Goal: Task Accomplishment & Management: Manage account settings

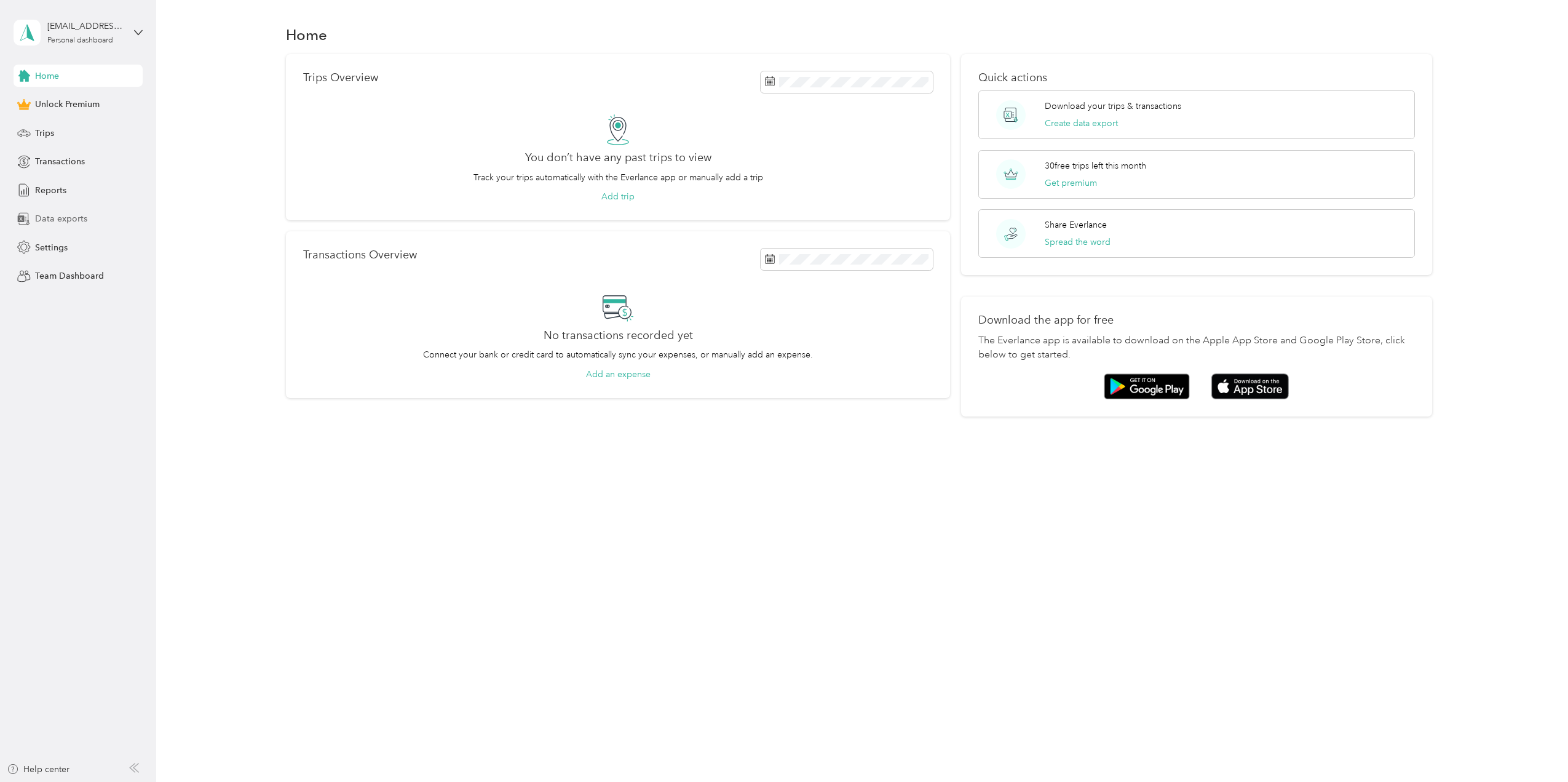
drag, startPoint x: 60, startPoint y: 213, endPoint x: 70, endPoint y: 213, distance: 10.0
click at [62, 213] on span "Data exports" at bounding box center [61, 219] width 53 height 13
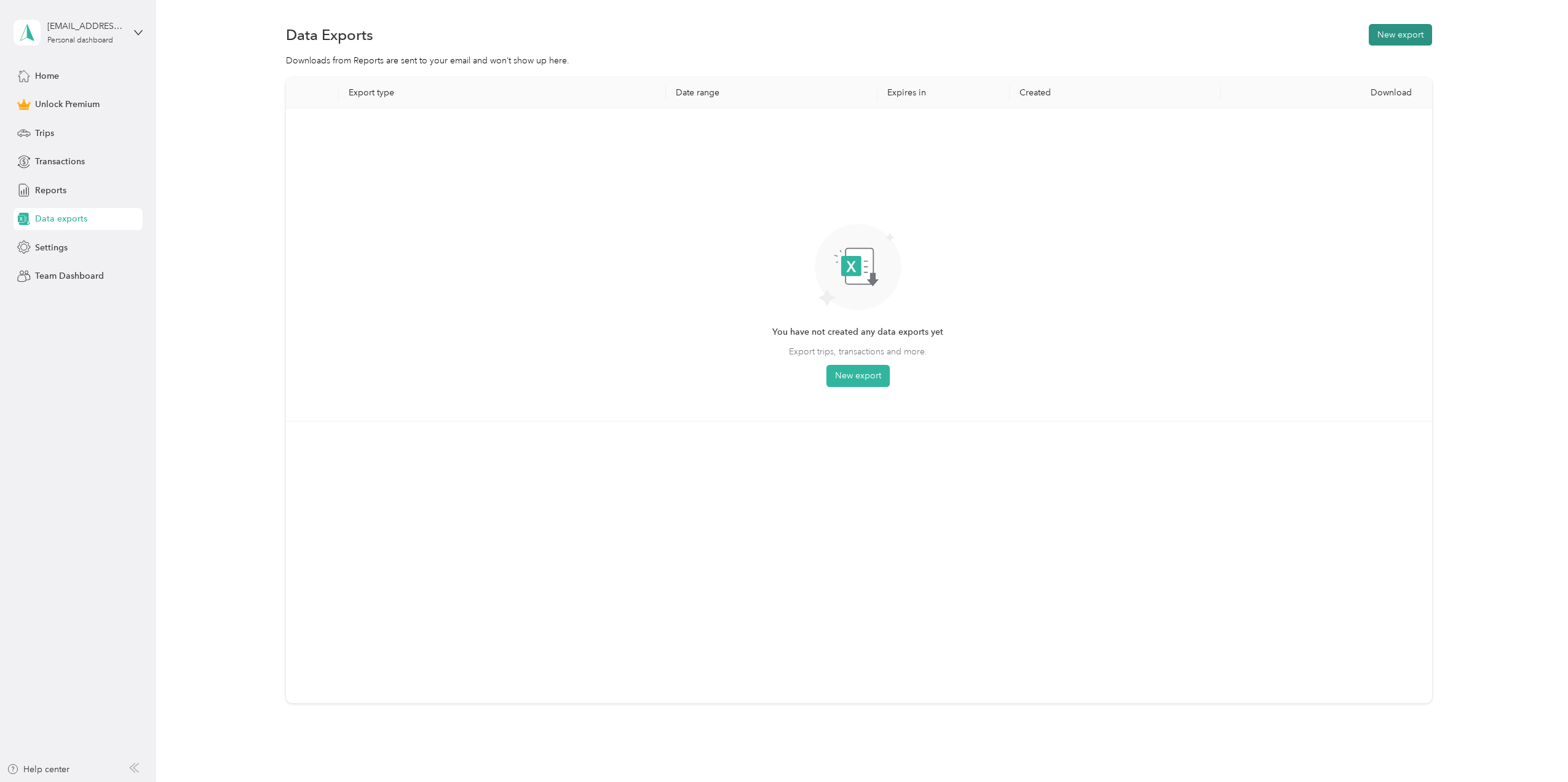
click at [1381, 34] on button "New export" at bounding box center [1400, 35] width 63 height 21
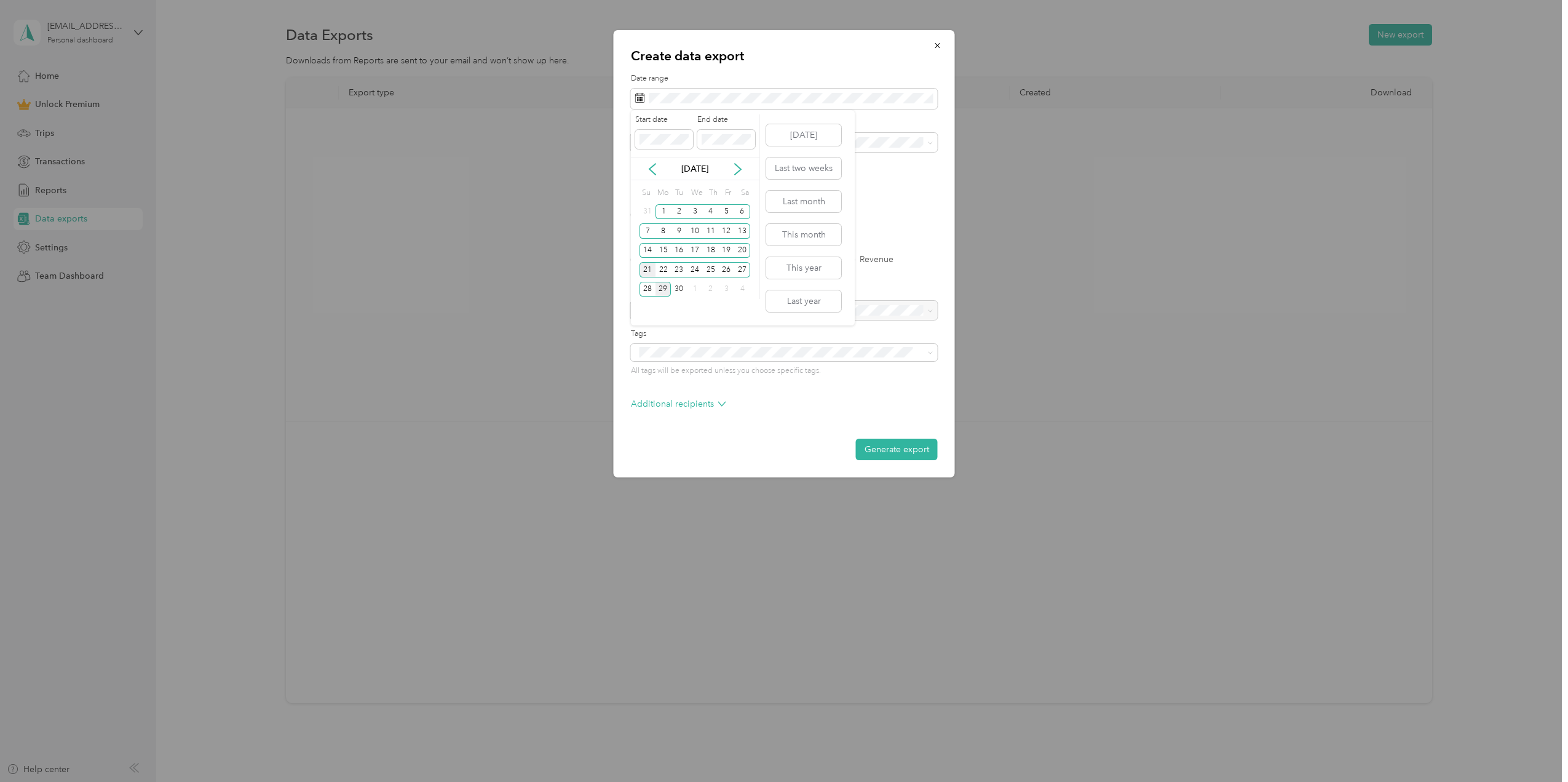
click at [649, 270] on div "21" at bounding box center [647, 270] width 16 height 15
click at [742, 273] on div "27" at bounding box center [741, 270] width 16 height 15
click at [676, 183] on div "Work" at bounding box center [784, 185] width 289 height 13
click at [669, 260] on div "All Trips Transactions Expenses Revenue" at bounding box center [784, 259] width 307 height 8
click at [670, 260] on div "All Trips Transactions Expenses Revenue" at bounding box center [784, 259] width 307 height 8
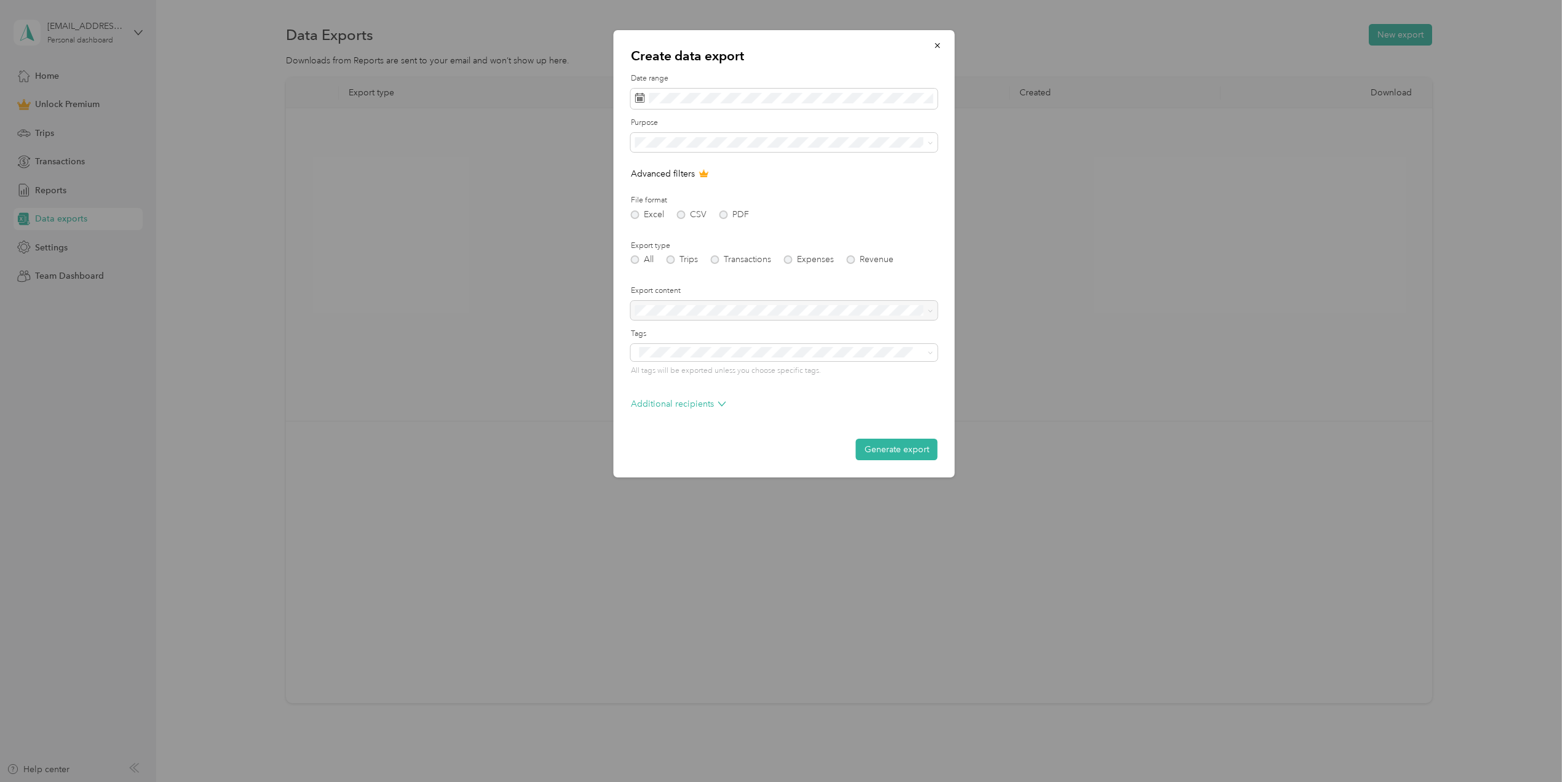
click at [672, 257] on div "All Trips Transactions Expenses Revenue" at bounding box center [784, 259] width 307 height 8
click at [672, 262] on div "All Trips Transactions Expenses Revenue" at bounding box center [784, 259] width 307 height 8
click at [848, 196] on label "File format" at bounding box center [784, 200] width 307 height 11
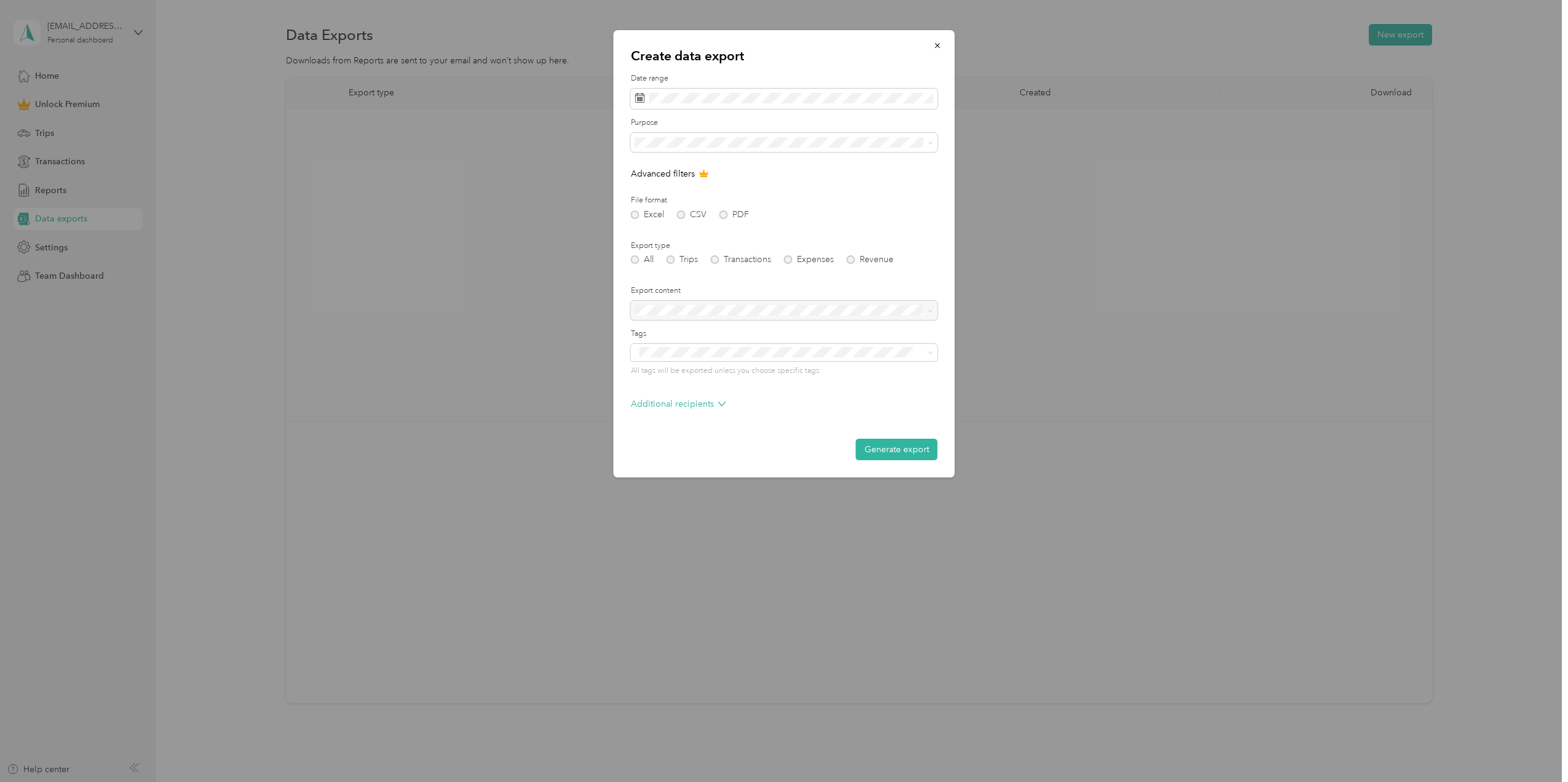
click at [632, 215] on div "Excel CSV PDF" at bounding box center [784, 214] width 307 height 8
click at [856, 130] on div "Purpose" at bounding box center [784, 134] width 307 height 34
click at [838, 136] on span at bounding box center [784, 142] width 307 height 20
click at [928, 147] on span at bounding box center [784, 142] width 307 height 20
click at [648, 268] on div "21" at bounding box center [647, 270] width 16 height 15
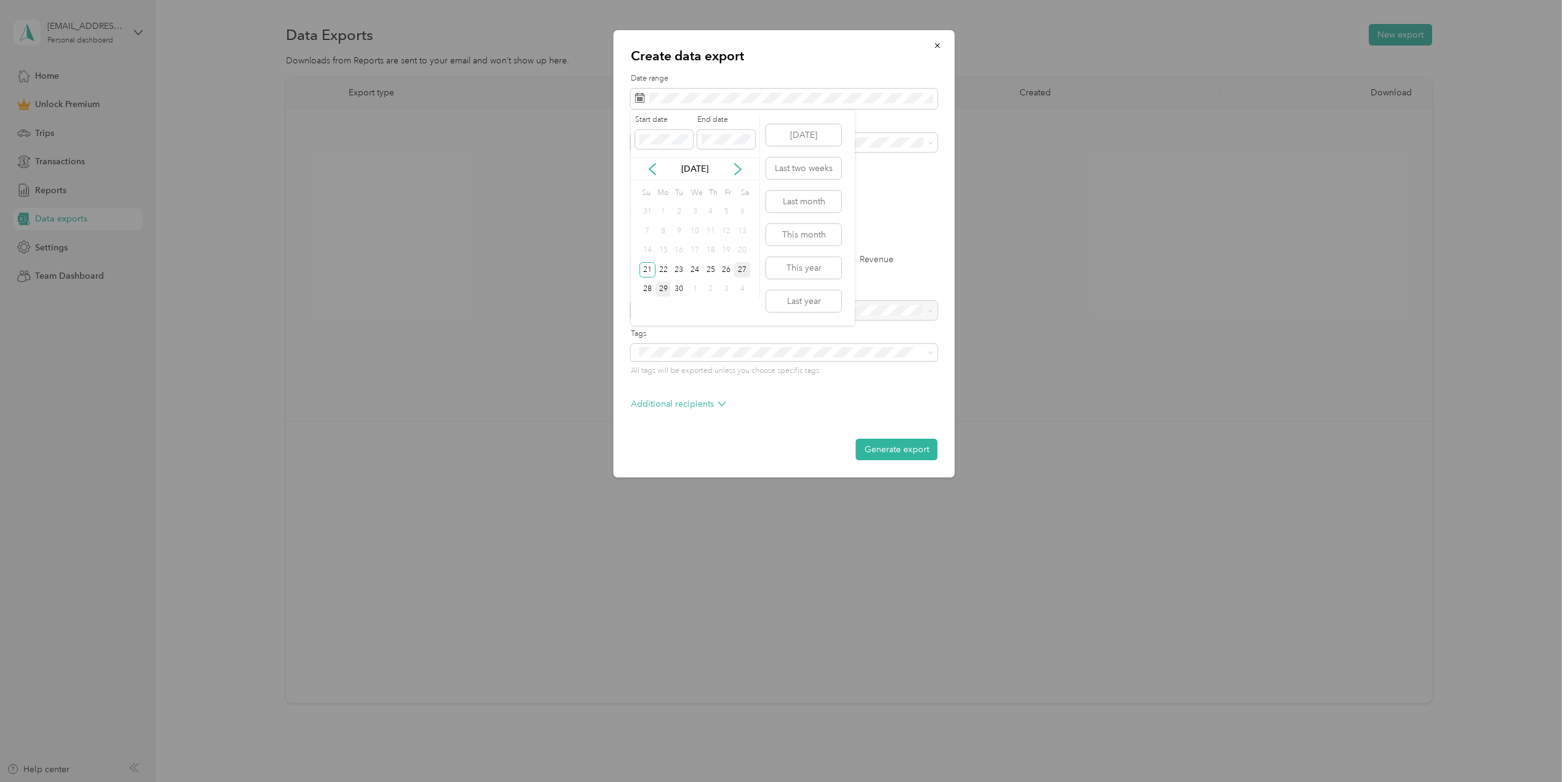
click at [740, 270] on div "27" at bounding box center [741, 270] width 16 height 15
click at [674, 120] on label "Purpose" at bounding box center [784, 123] width 307 height 11
click at [625, 212] on div "Create data export Date range Purpose Advanced filters File format Excel CSV PD…" at bounding box center [784, 254] width 341 height 447
click at [636, 215] on div "Excel CSV PDF" at bounding box center [784, 214] width 307 height 8
click at [635, 215] on div "Excel CSV PDF" at bounding box center [784, 214] width 307 height 8
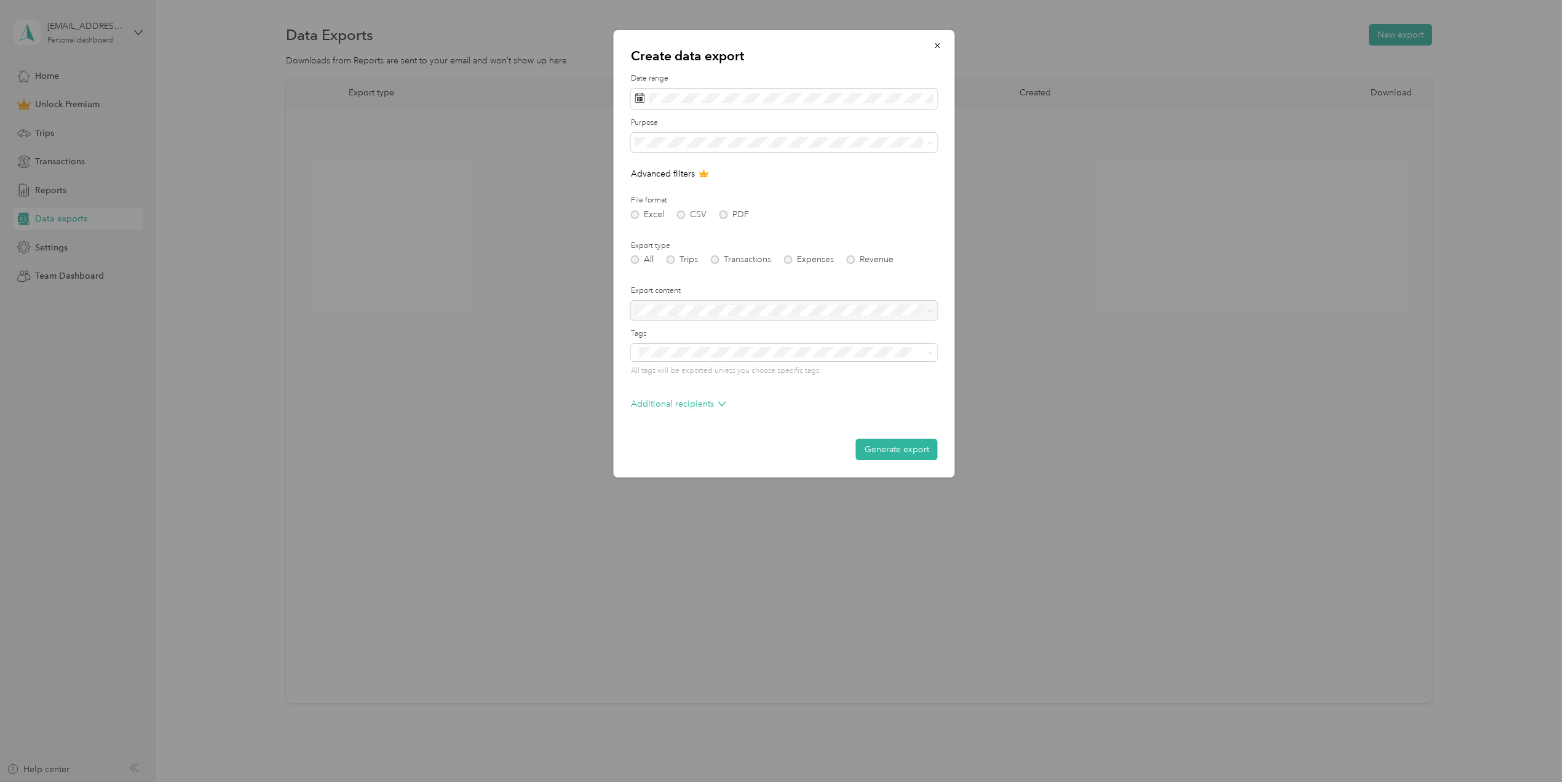
click at [635, 215] on div "Excel CSV PDF" at bounding box center [784, 214] width 307 height 8
click at [680, 216] on div "Excel CSV PDF" at bounding box center [784, 214] width 307 height 8
click at [633, 258] on div "All Trips Transactions Expenses Revenue" at bounding box center [784, 259] width 307 height 8
click at [766, 321] on form "Date range Purpose Advanced filters File format Excel CSV PDF Export type All T…" at bounding box center [784, 267] width 307 height 387
click at [772, 314] on div at bounding box center [784, 311] width 307 height 20
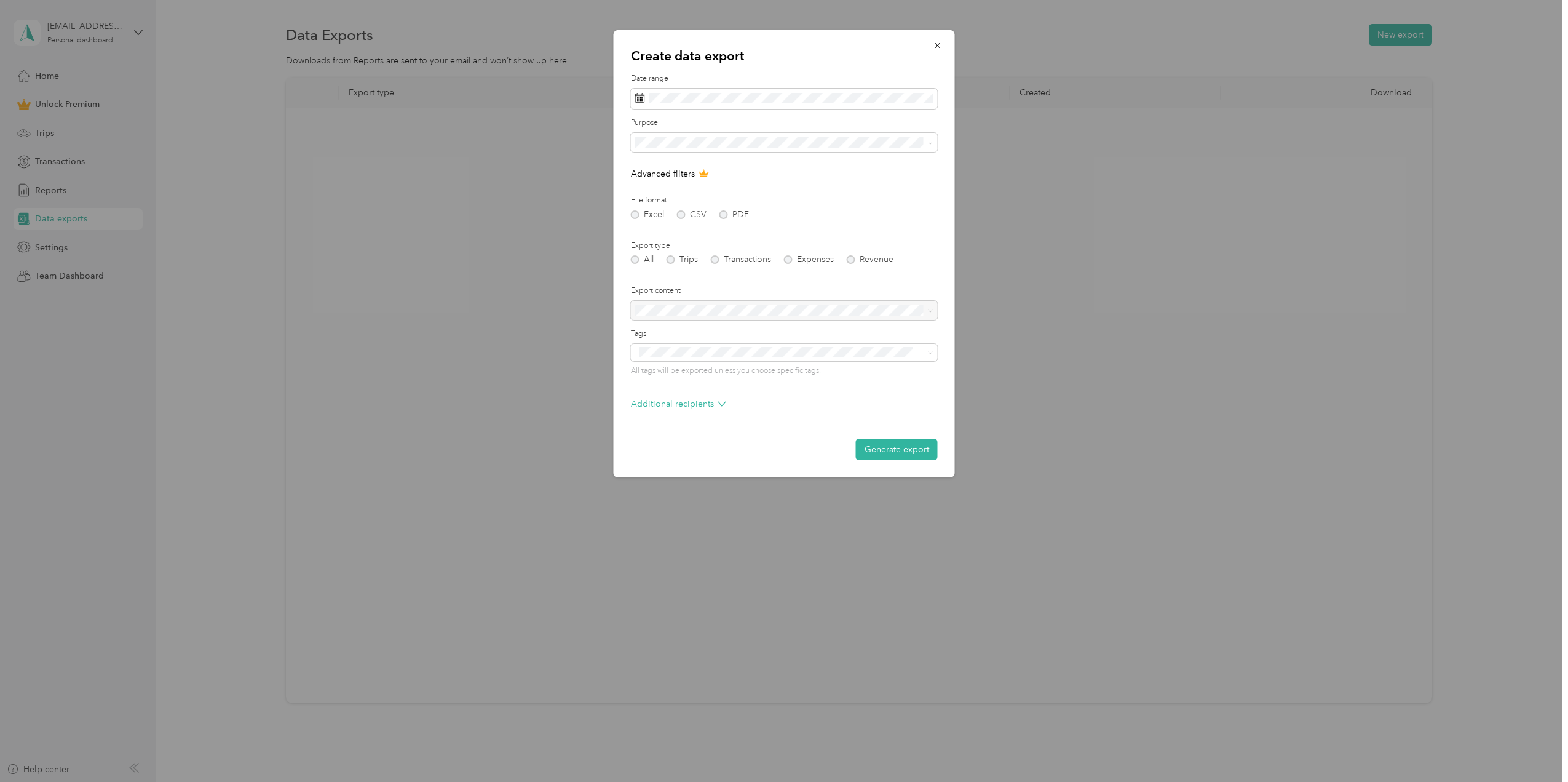
click at [782, 310] on div at bounding box center [784, 311] width 307 height 20
click at [671, 257] on div "All Trips Transactions Expenses Revenue" at bounding box center [784, 259] width 307 height 8
click at [671, 257] on div "All Trips Transactions Expenses Revenue" at bounding box center [784, 259] width 307 height 8
click at [935, 46] on icon "button" at bounding box center [937, 45] width 8 height 8
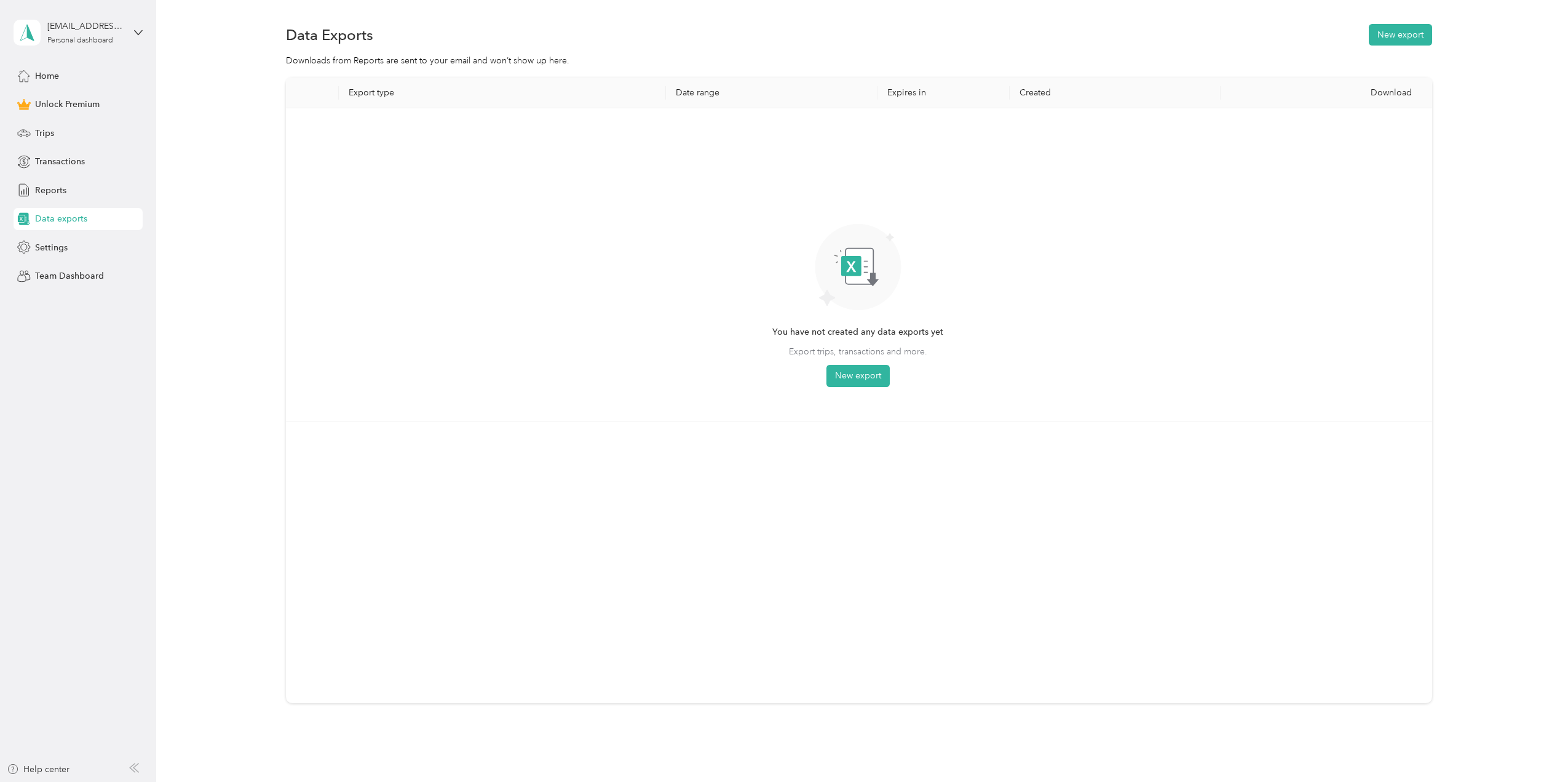
click at [77, 218] on span "Data exports" at bounding box center [61, 219] width 53 height 13
click at [1397, 31] on button "New export" at bounding box center [1400, 35] width 63 height 21
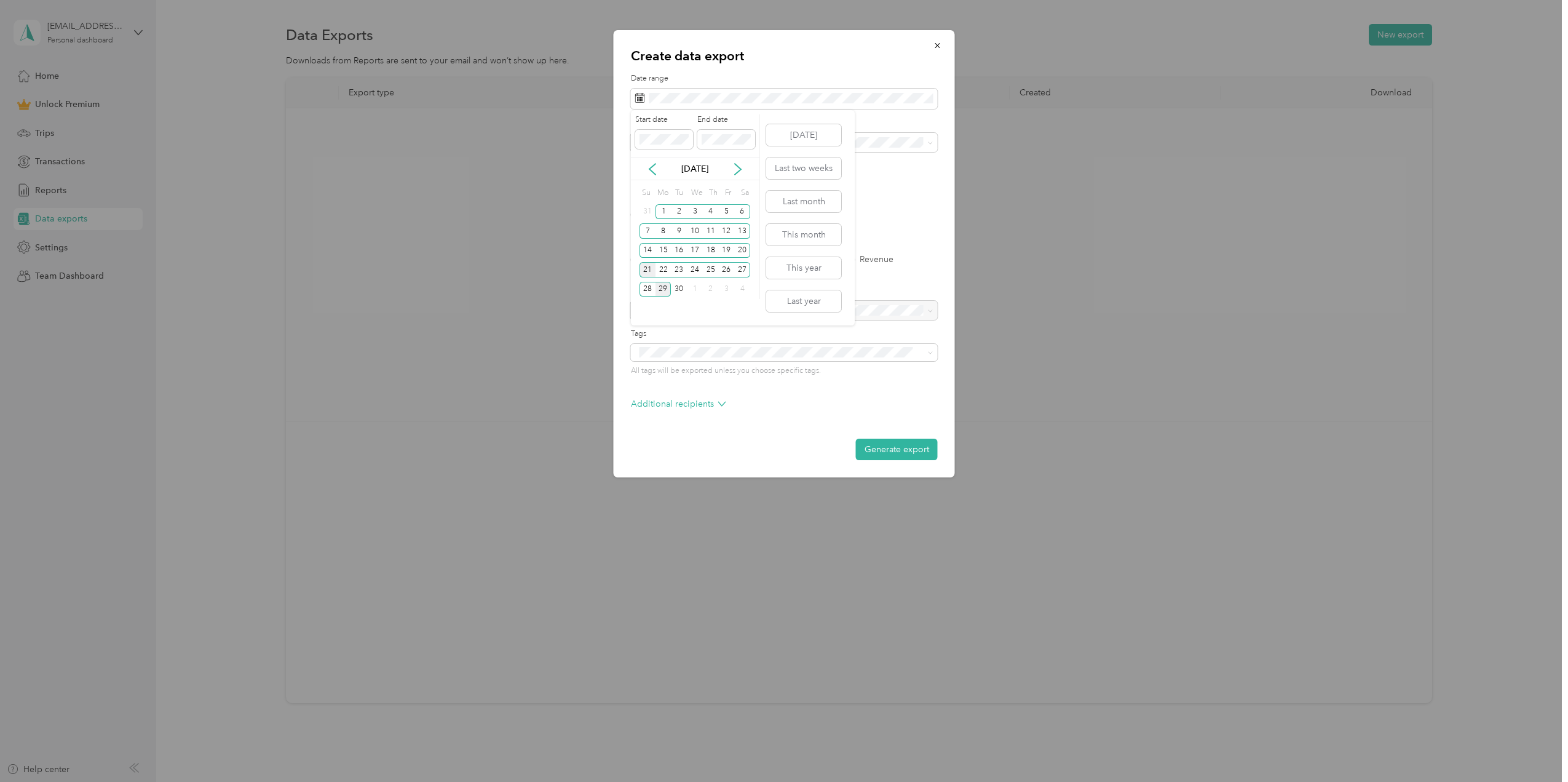
click at [643, 264] on div "21" at bounding box center [647, 270] width 16 height 15
click at [737, 267] on div "27" at bounding box center [741, 270] width 16 height 15
click at [703, 132] on span at bounding box center [784, 142] width 307 height 20
click at [687, 222] on div "Mate Precision tooling" at bounding box center [784, 228] width 289 height 13
click at [631, 215] on div "Excel CSV PDF" at bounding box center [784, 214] width 307 height 8
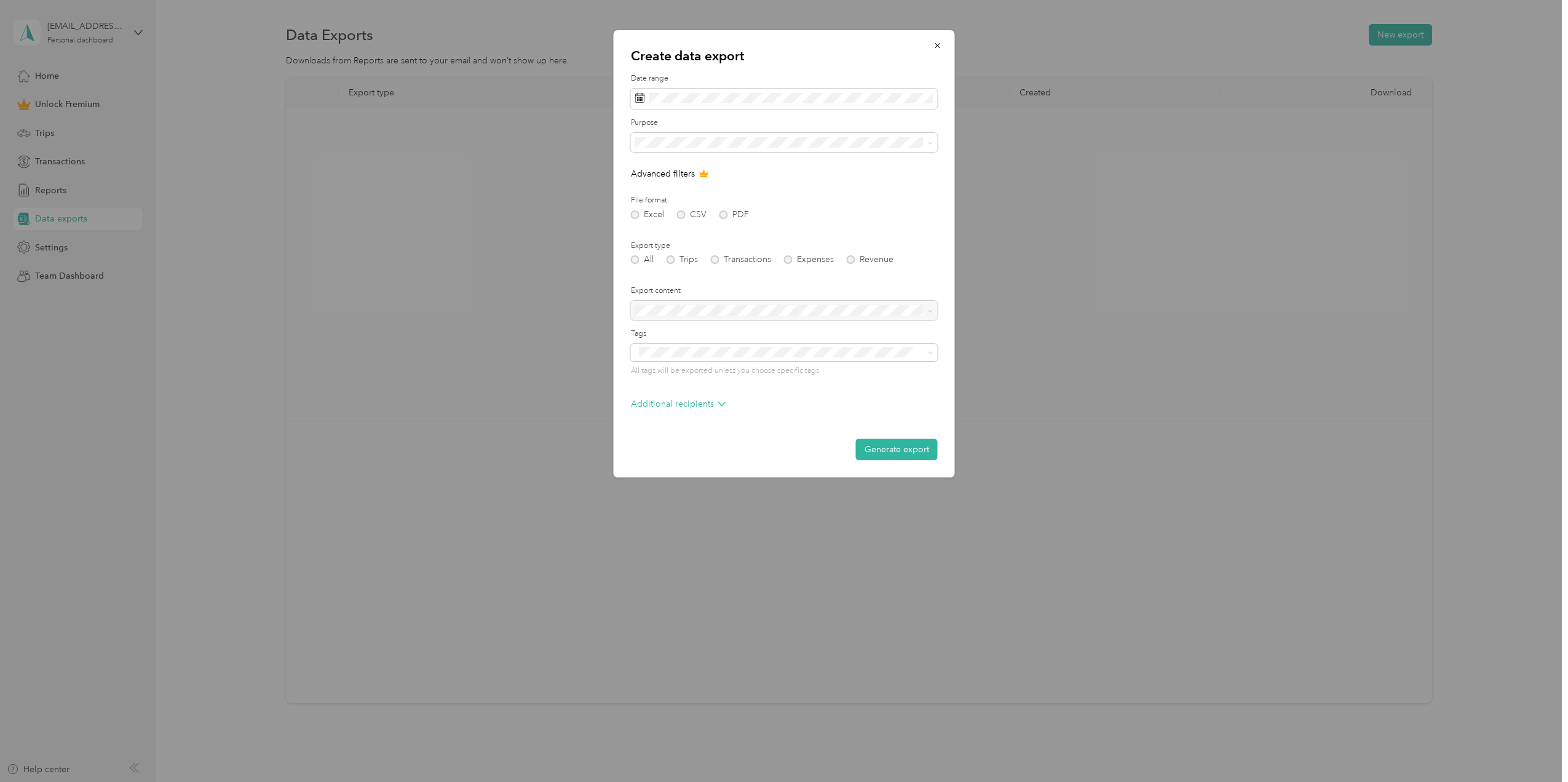
click at [633, 260] on div "All Trips Transactions Expenses Revenue" at bounding box center [784, 259] width 307 height 8
click at [766, 311] on div at bounding box center [784, 311] width 307 height 20
click at [691, 312] on div at bounding box center [784, 311] width 307 height 20
click at [894, 447] on button "Generate export" at bounding box center [896, 449] width 81 height 21
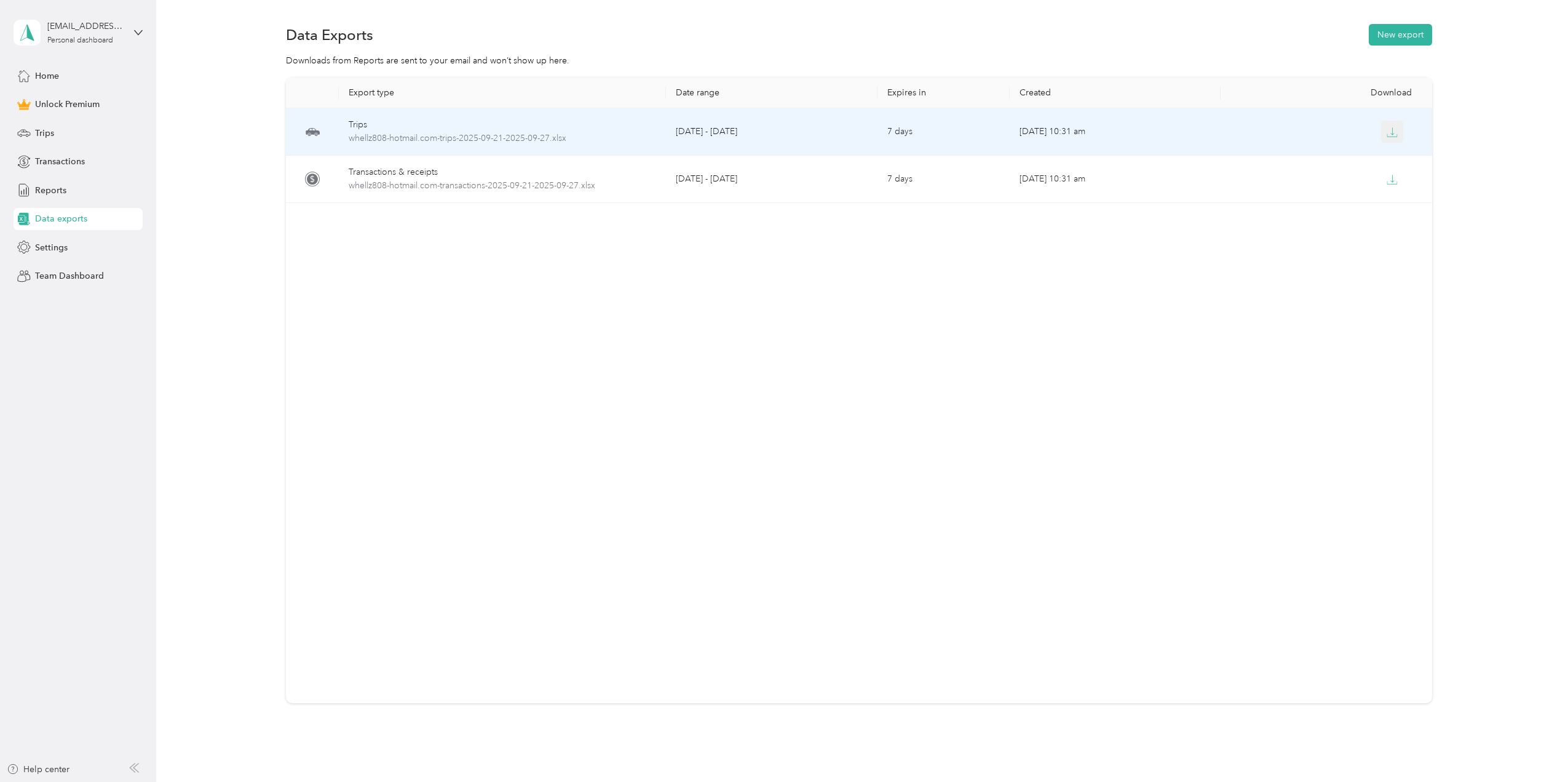
click at [1391, 132] on icon "button" at bounding box center [1391, 132] width 11 height 11
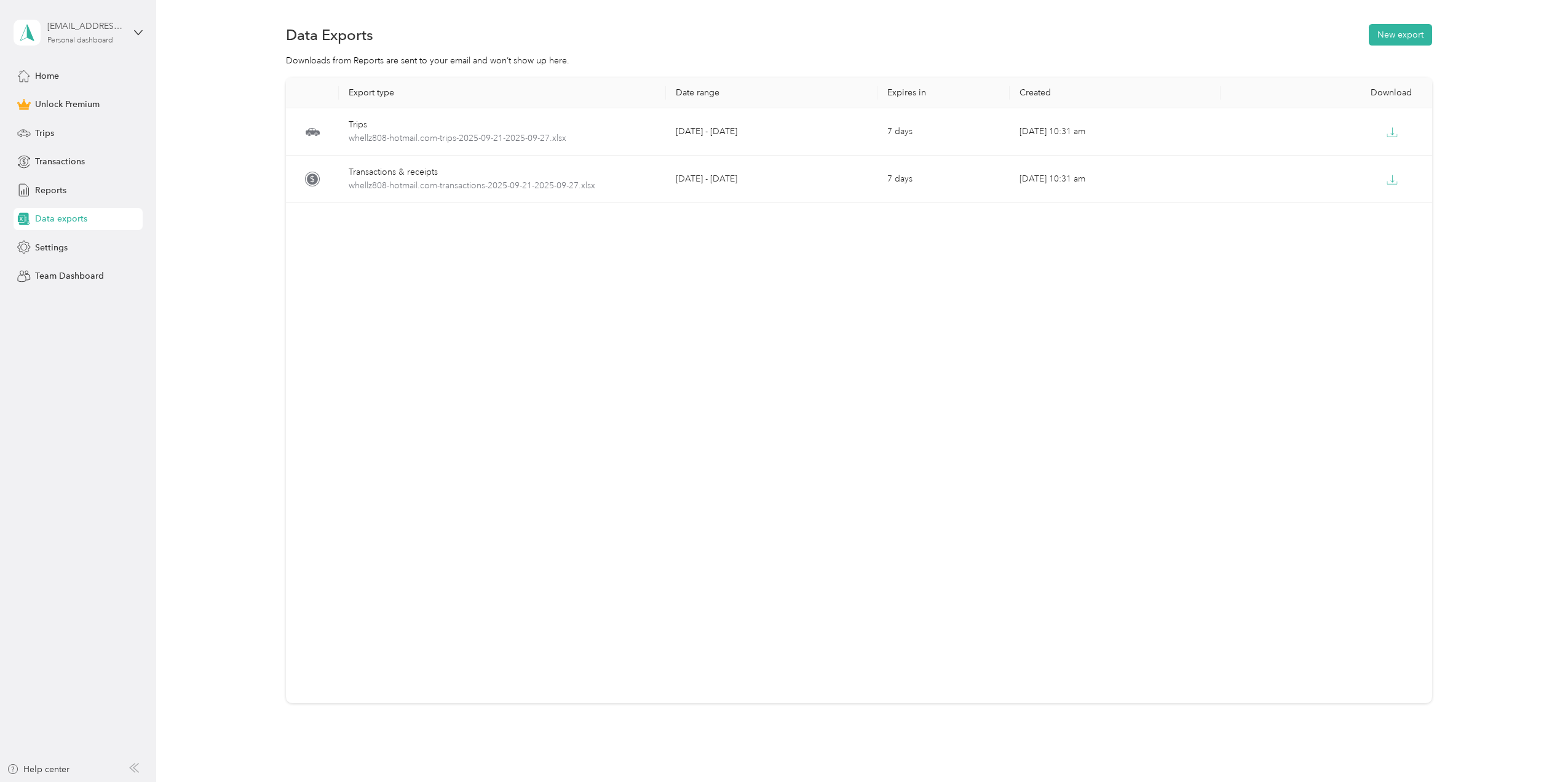
click at [82, 24] on div "[EMAIL_ADDRESS][DOMAIN_NAME]" at bounding box center [85, 26] width 77 height 13
click at [63, 219] on span "Data exports" at bounding box center [61, 219] width 53 height 13
click at [1370, 39] on button "New export" at bounding box center [1400, 35] width 63 height 21
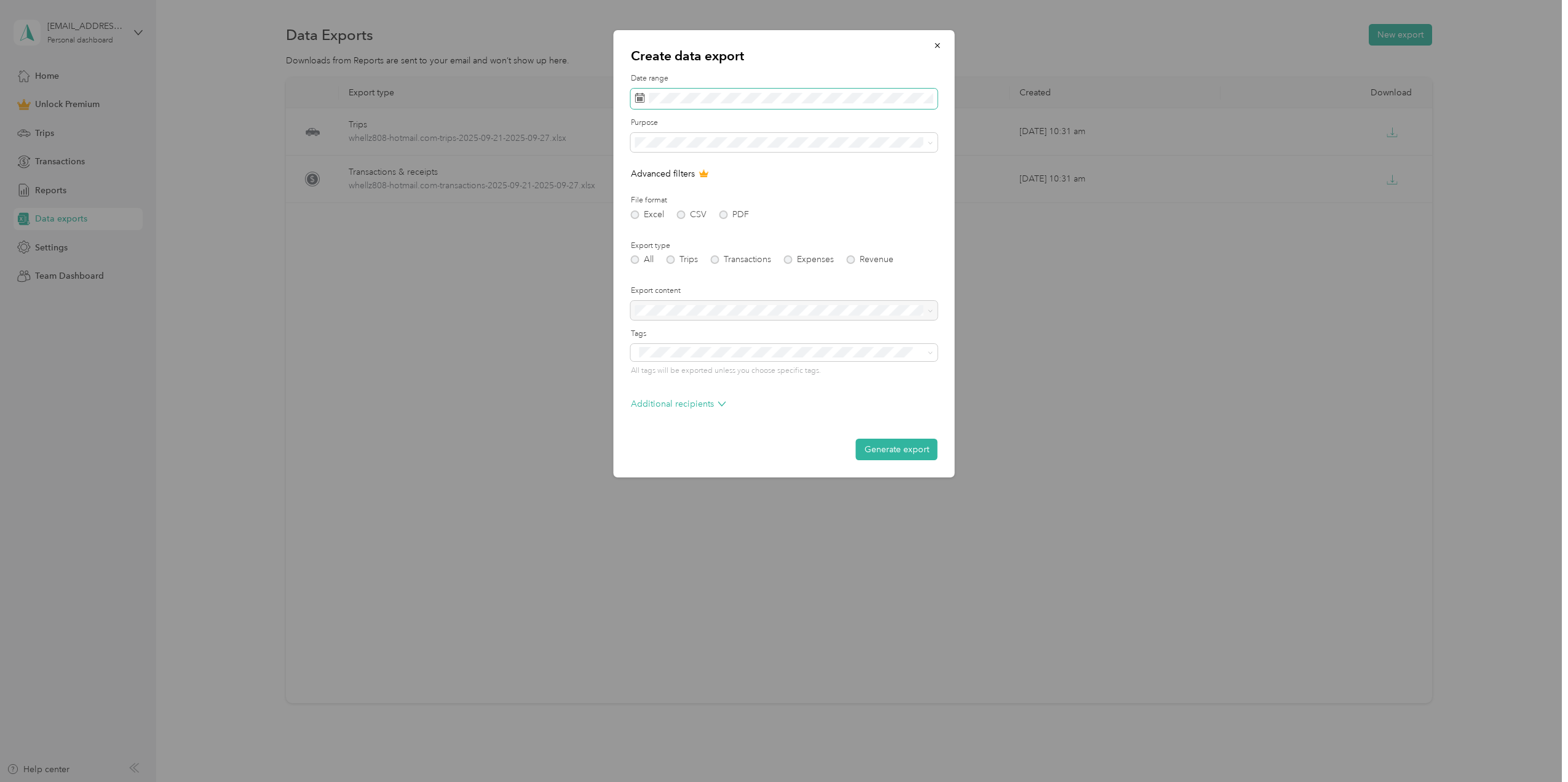
click at [692, 90] on span at bounding box center [784, 98] width 307 height 21
click at [644, 267] on div "21" at bounding box center [647, 270] width 16 height 15
click at [737, 267] on div "27" at bounding box center [741, 270] width 16 height 15
click at [923, 142] on span at bounding box center [928, 142] width 10 height 8
click at [668, 226] on span "Mate Precision tooling" at bounding box center [682, 228] width 86 height 11
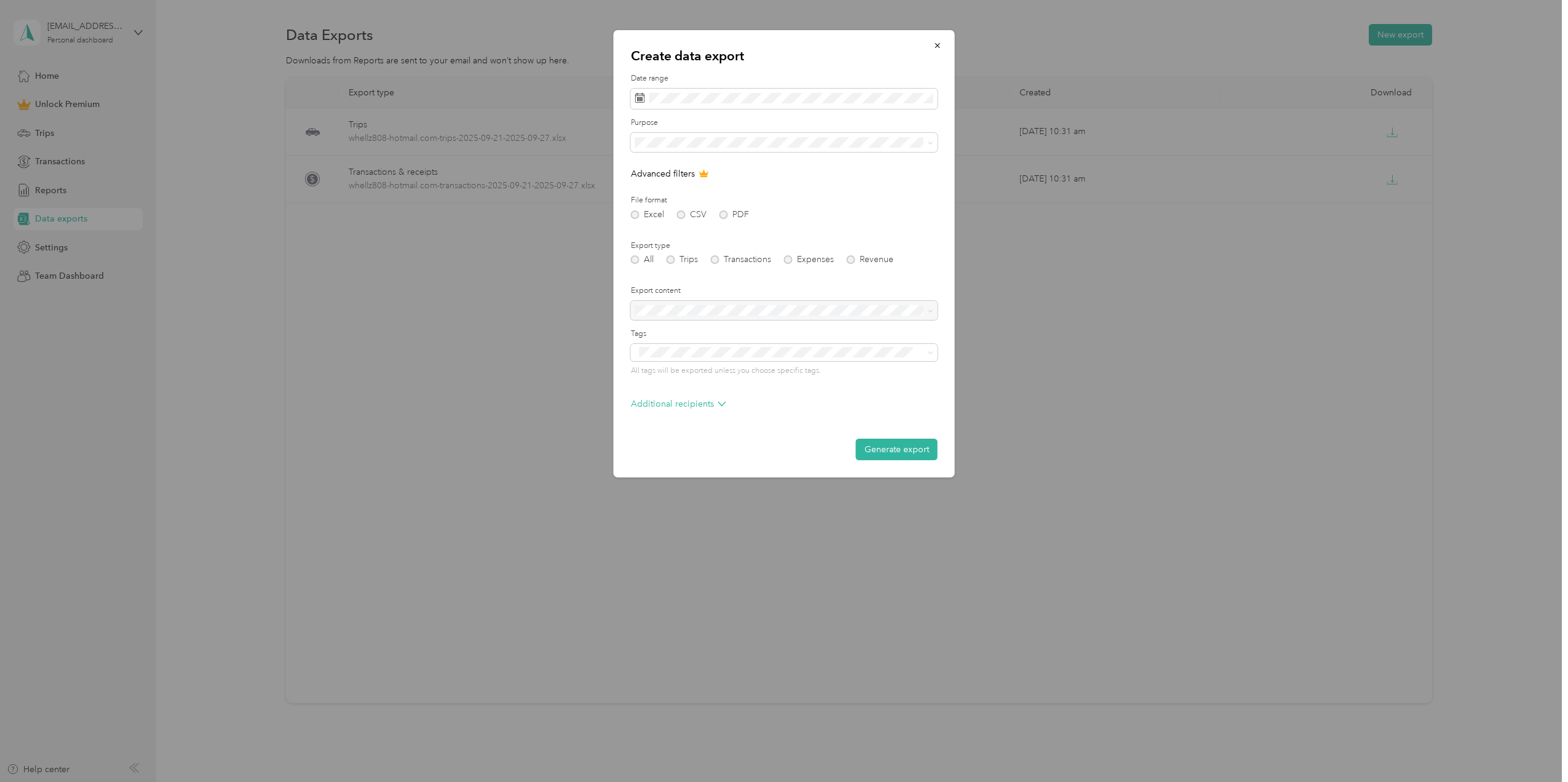
click at [635, 215] on div "Excel CSV PDF" at bounding box center [784, 214] width 307 height 8
click at [627, 254] on div "Create data export Date range Purpose Advanced filters File format Excel CSV PD…" at bounding box center [784, 254] width 341 height 447
click at [638, 260] on div "All Trips Transactions Expenses Revenue" at bounding box center [784, 259] width 307 height 8
click at [677, 344] on span at bounding box center [784, 353] width 307 height 18
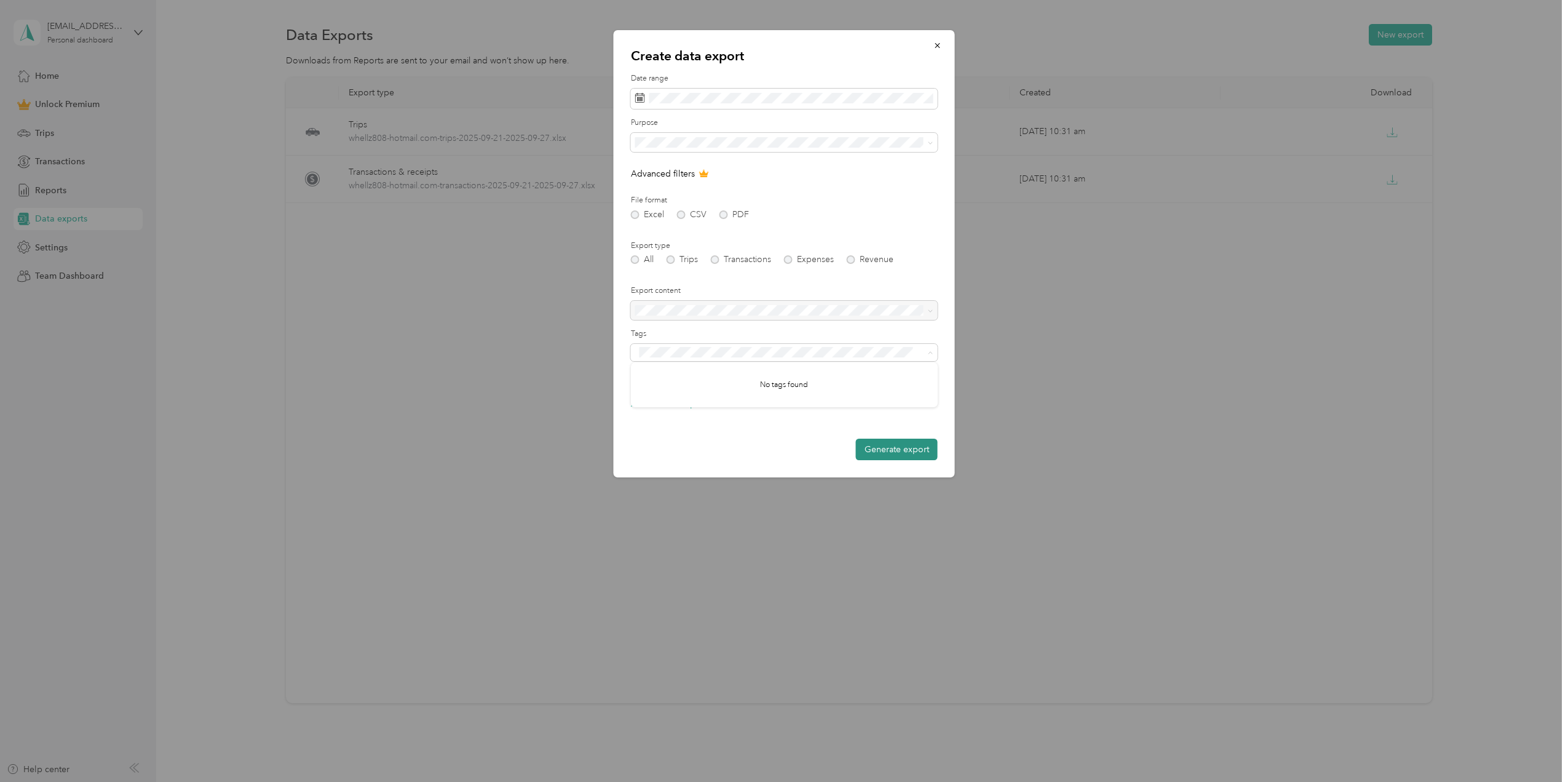
click at [899, 451] on button "Generate export" at bounding box center [896, 449] width 81 height 21
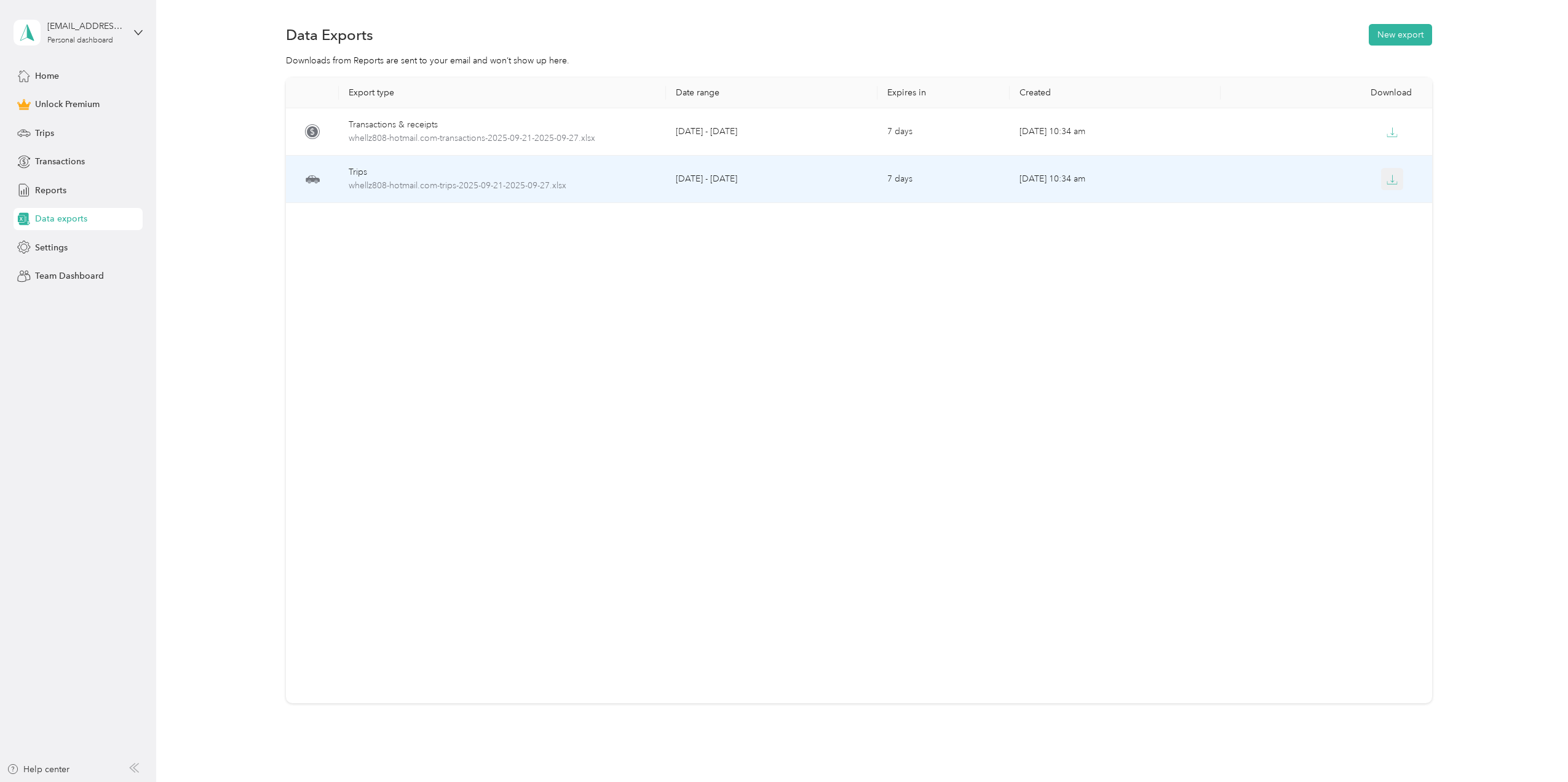
click at [1395, 177] on button "button" at bounding box center [1391, 179] width 22 height 22
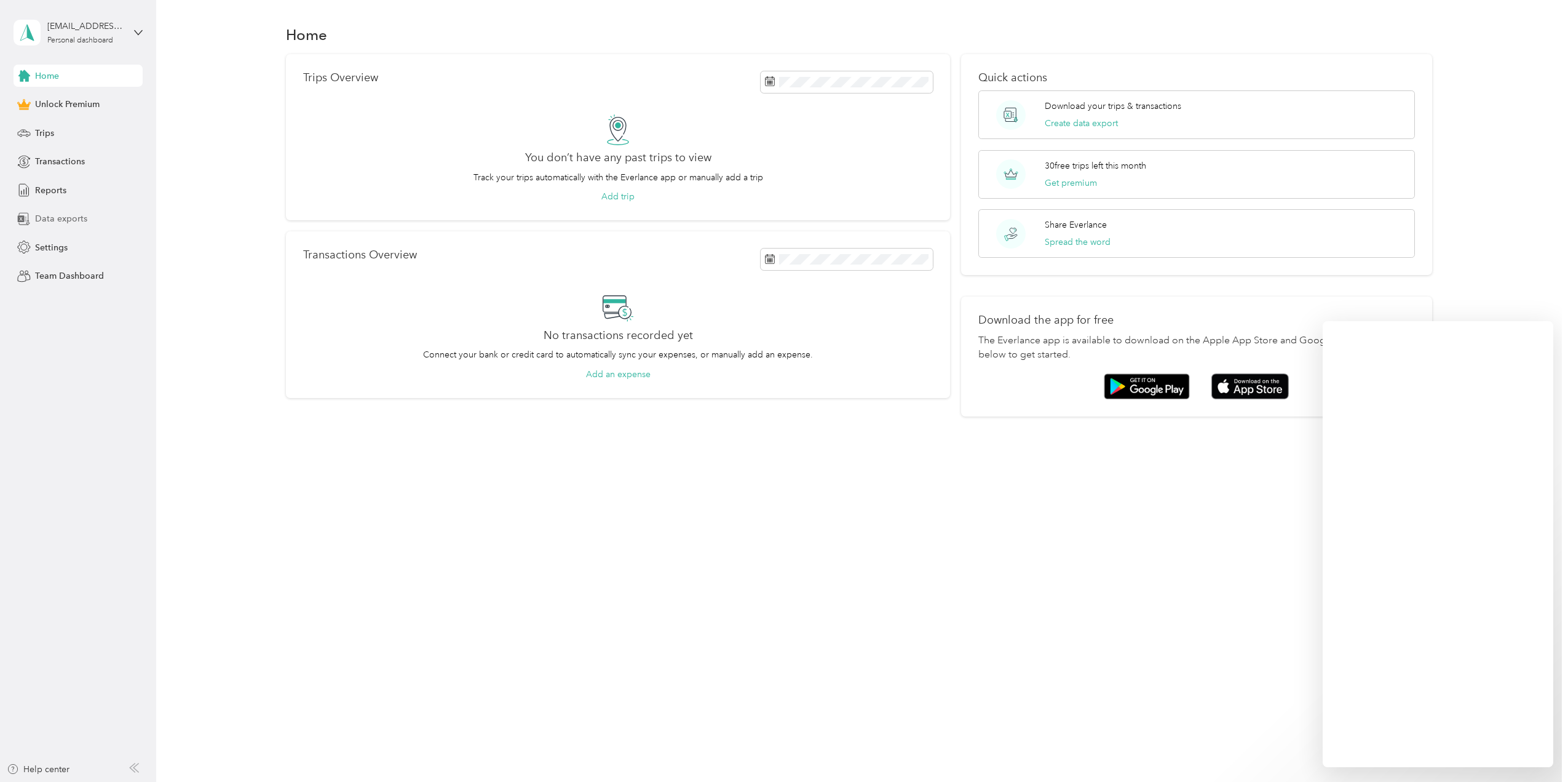
click at [56, 216] on span "Data exports" at bounding box center [61, 219] width 53 height 13
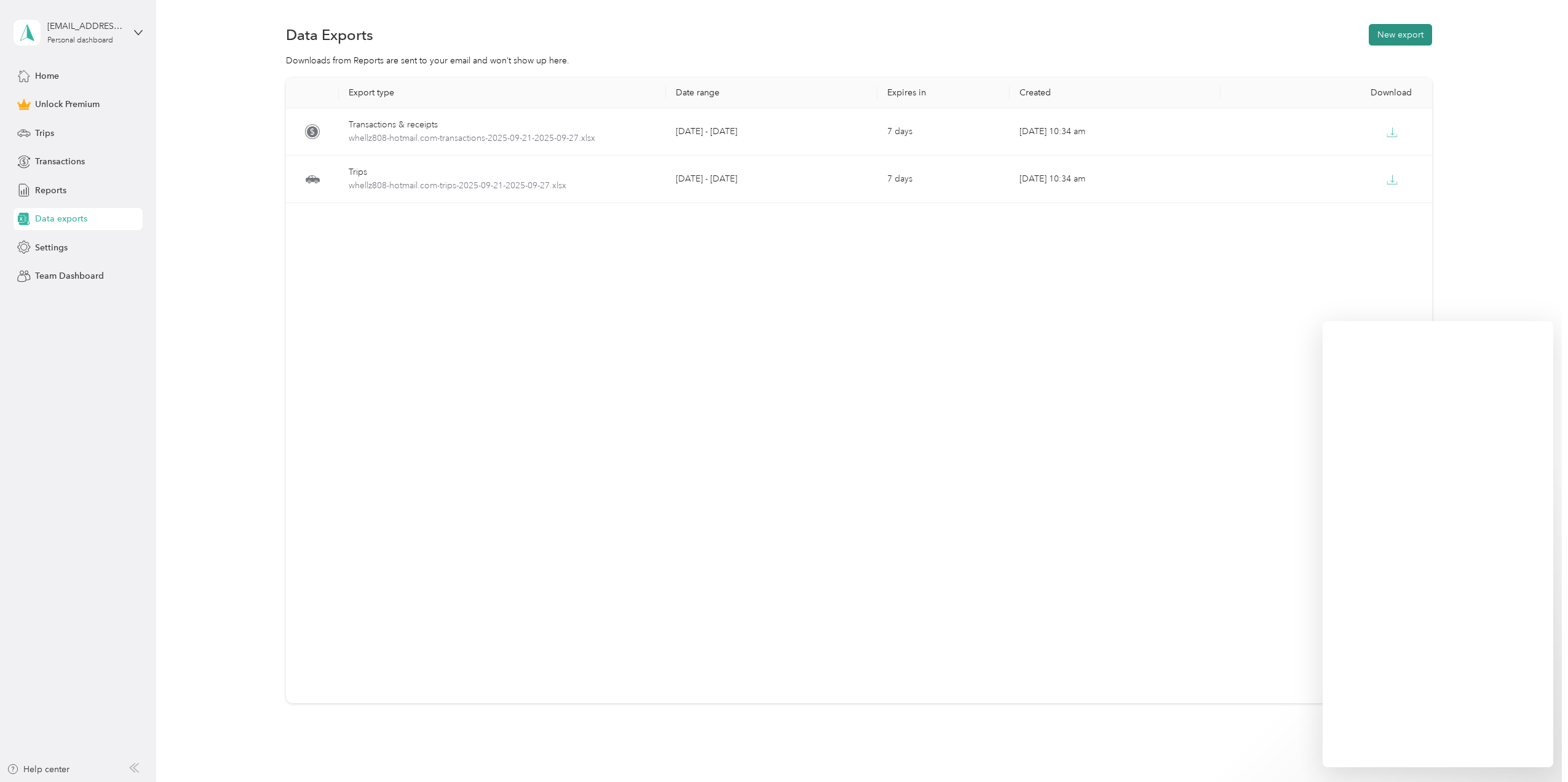
click at [1397, 30] on button "New export" at bounding box center [1400, 35] width 63 height 21
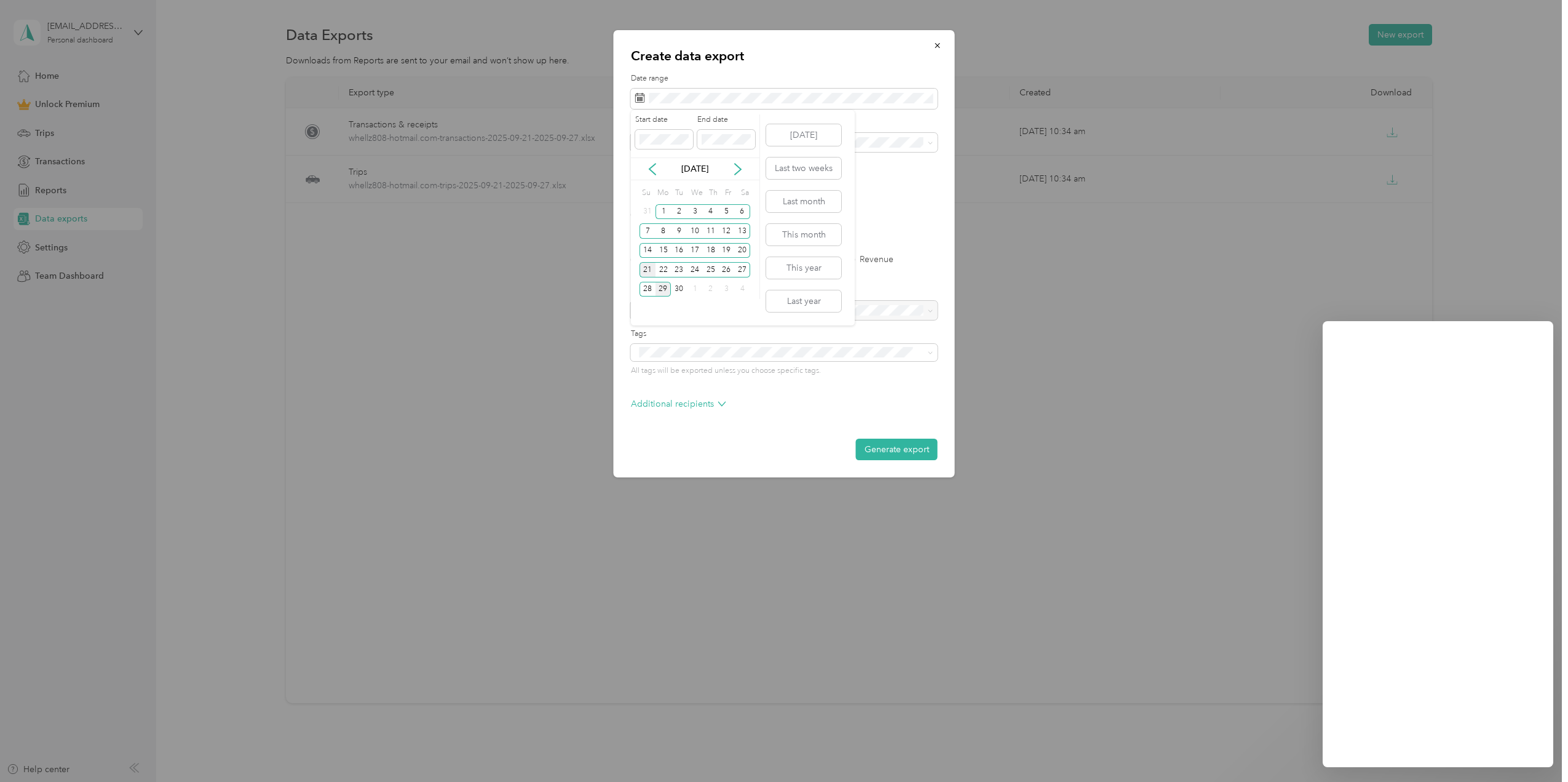
click at [641, 265] on div "21" at bounding box center [647, 270] width 16 height 15
click at [743, 269] on div "27" at bounding box center [741, 270] width 16 height 15
click at [663, 225] on span "Mate Precision tooling" at bounding box center [682, 228] width 86 height 11
click at [628, 213] on div "Create data export Date range Purpose Advanced filters File format Excel CSV PD…" at bounding box center [784, 254] width 341 height 447
click at [634, 215] on div "Excel CSV PDF" at bounding box center [784, 214] width 307 height 8
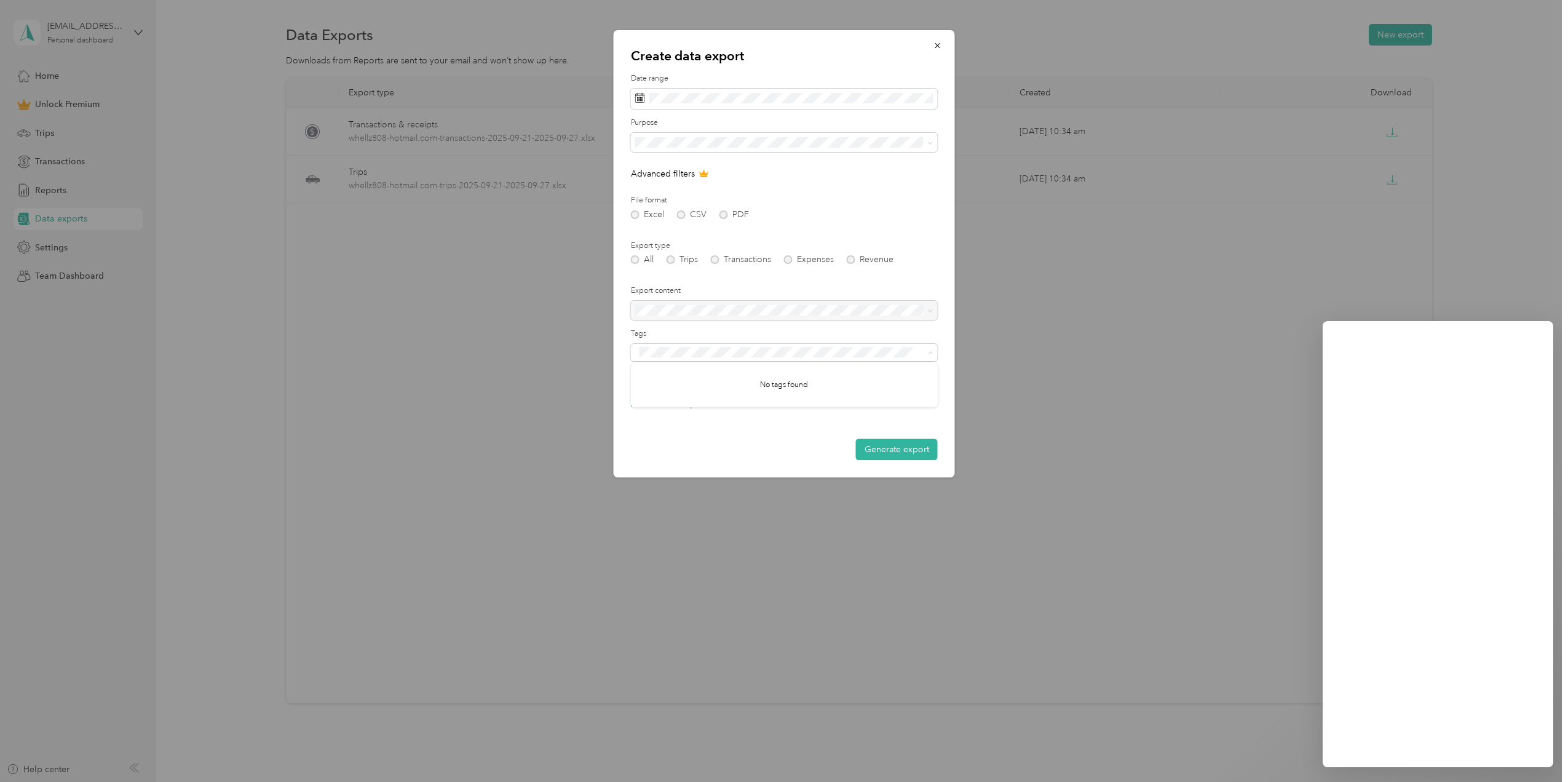
drag, startPoint x: 657, startPoint y: 337, endPoint x: 670, endPoint y: 334, distance: 13.3
click at [661, 335] on label "Tags" at bounding box center [784, 334] width 307 height 11
click at [934, 45] on icon "button" at bounding box center [937, 45] width 8 height 8
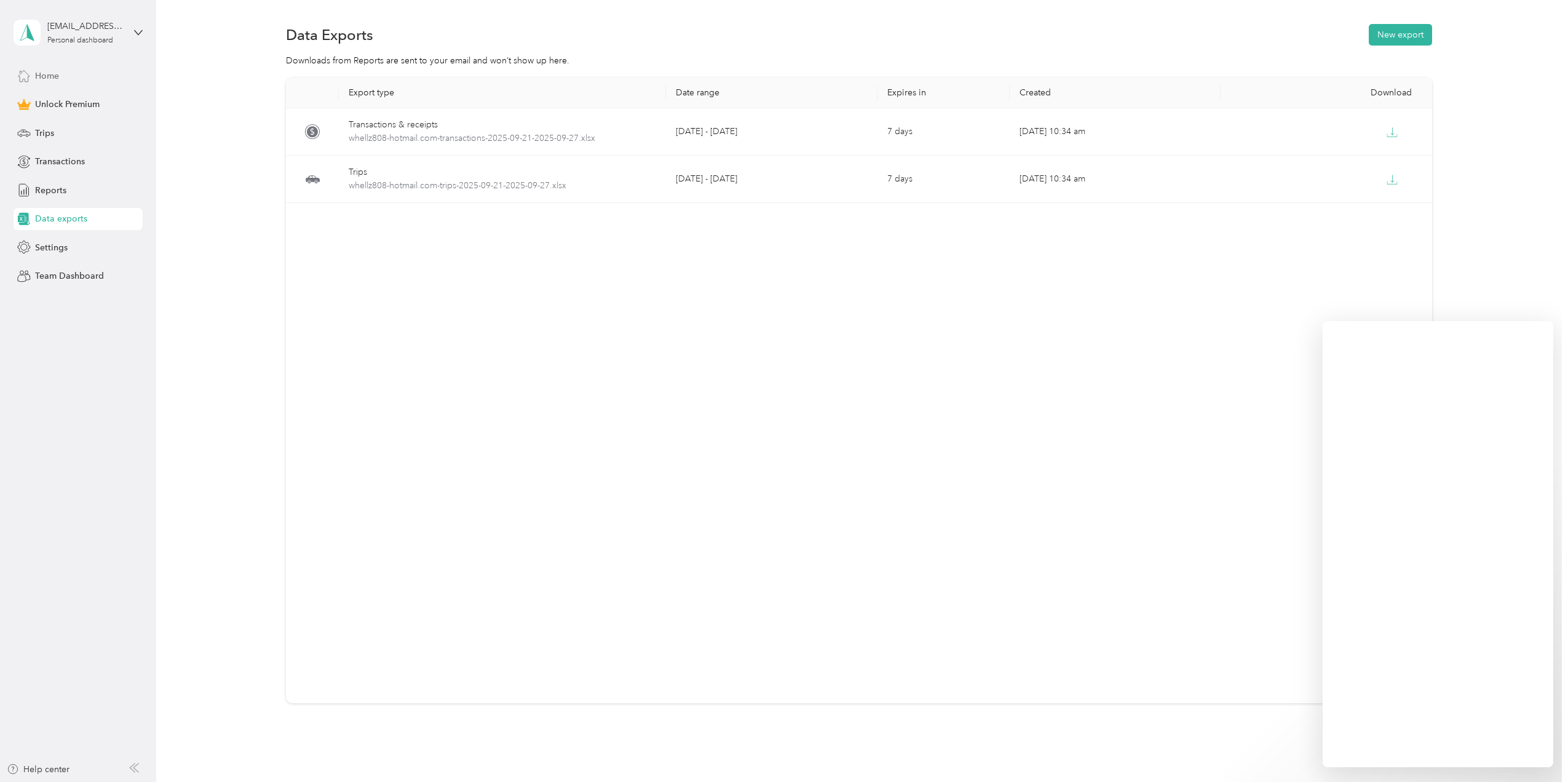
click at [49, 72] on span "Home" at bounding box center [47, 75] width 24 height 13
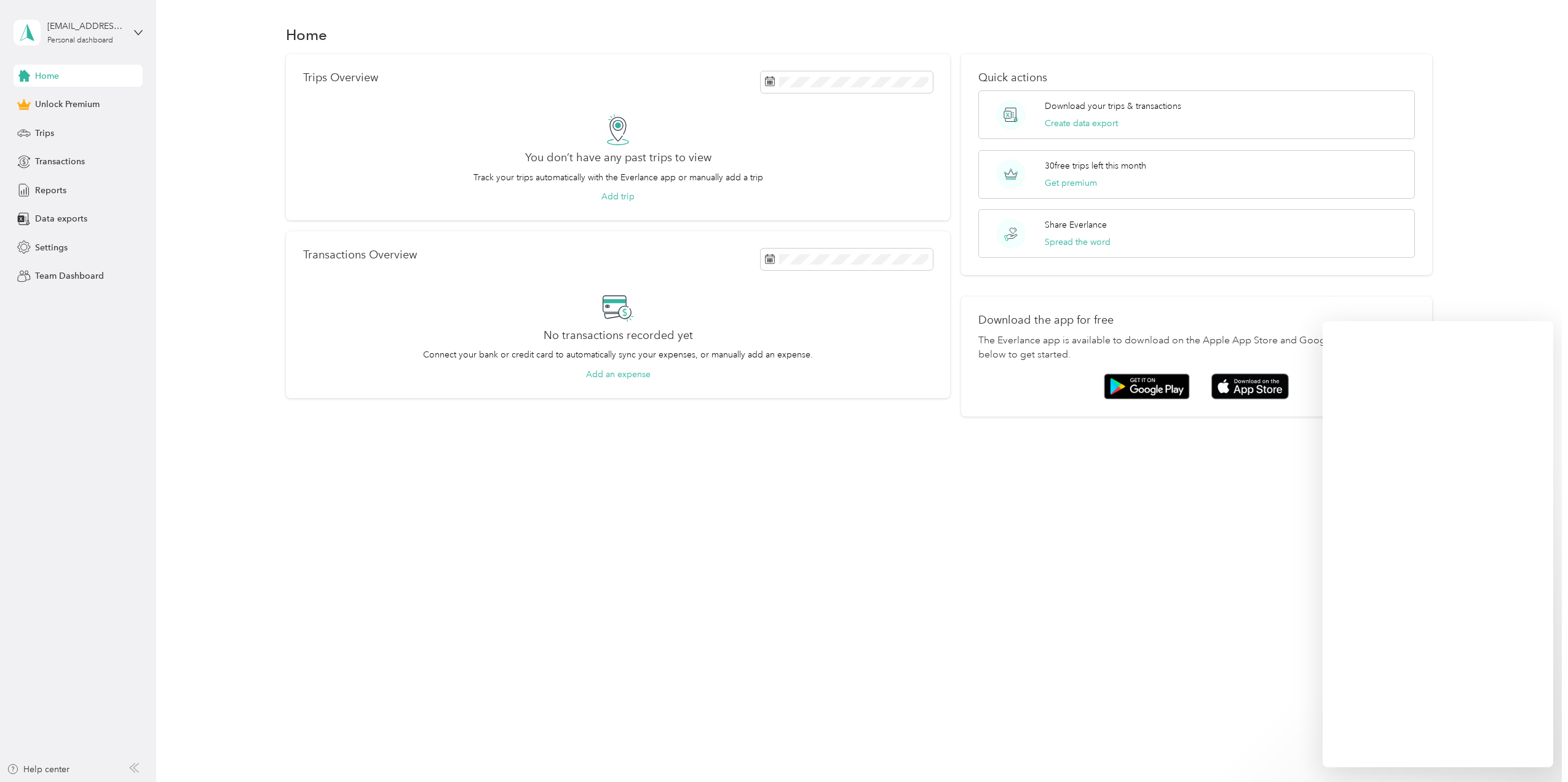
click at [138, 27] on div "[EMAIL_ADDRESS][DOMAIN_NAME] Personal dashboard" at bounding box center [78, 33] width 129 height 43
click at [65, 102] on span "Unlock Premium" at bounding box center [67, 104] width 65 height 13
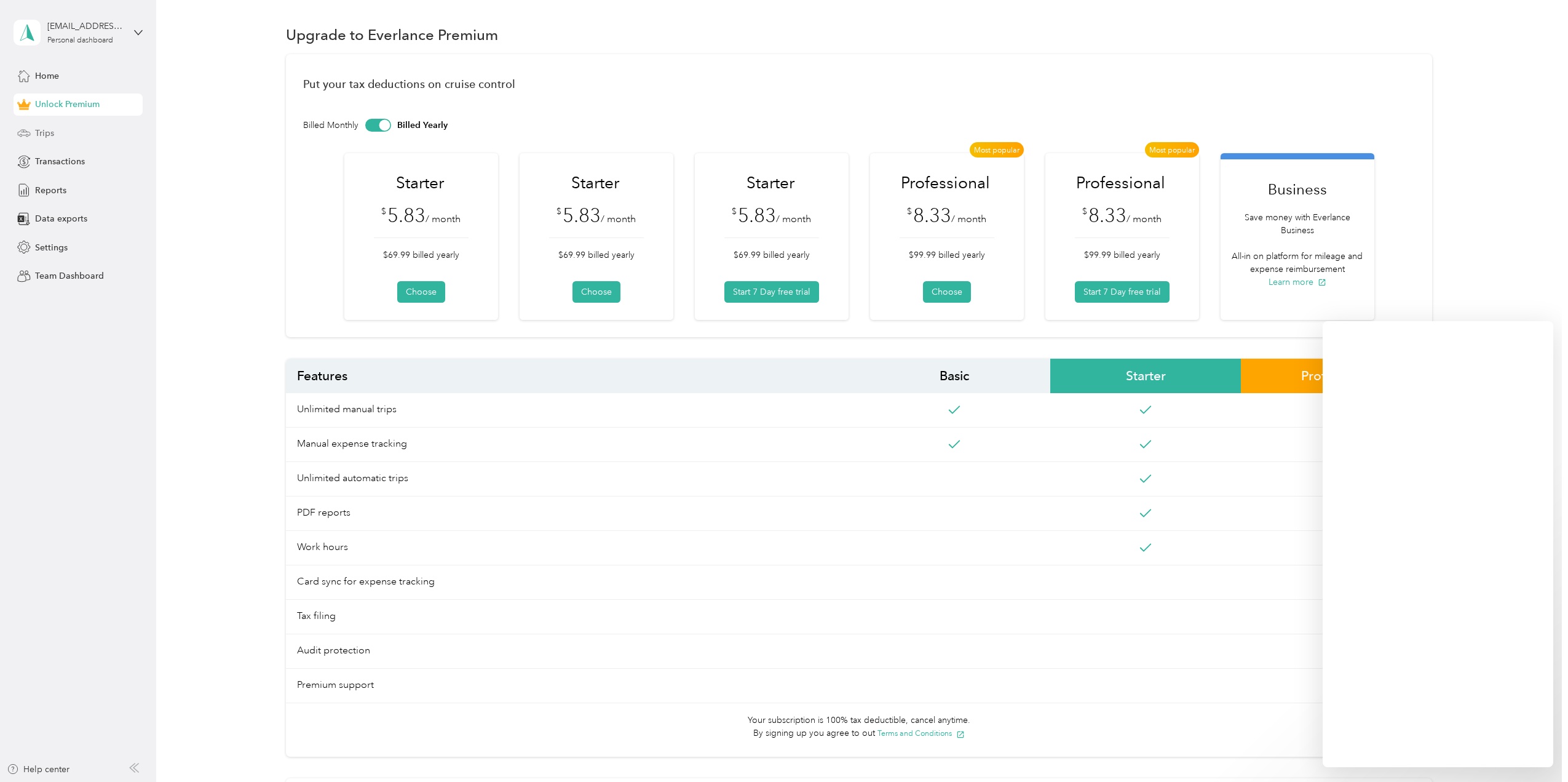
click at [46, 132] on span "Trips" at bounding box center [44, 132] width 19 height 13
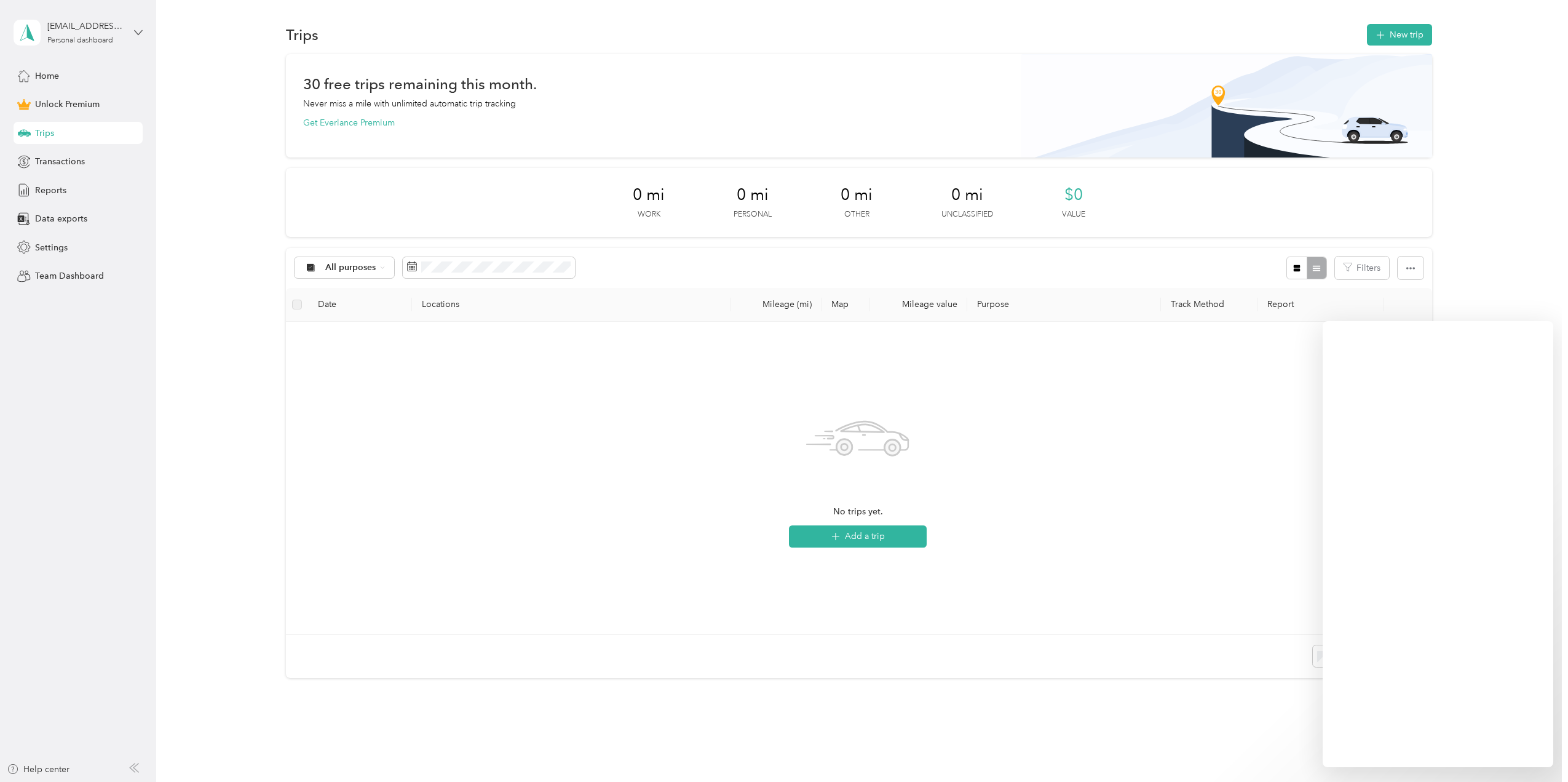
click at [139, 29] on icon at bounding box center [138, 32] width 8 height 8
click at [49, 275] on span "Team Dashboard" at bounding box center [69, 276] width 69 height 13
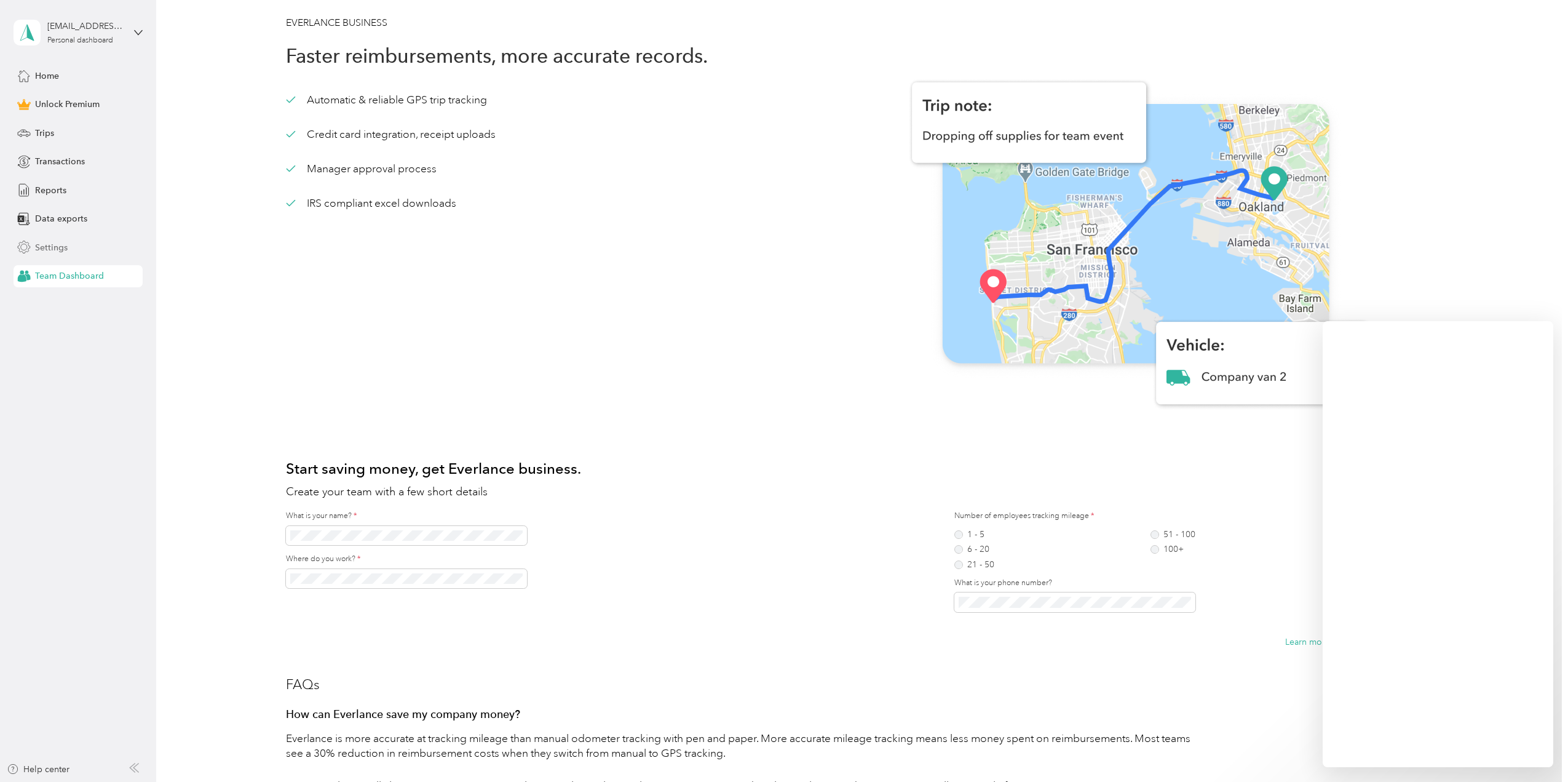
click at [42, 245] on span "Settings" at bounding box center [51, 247] width 33 height 13
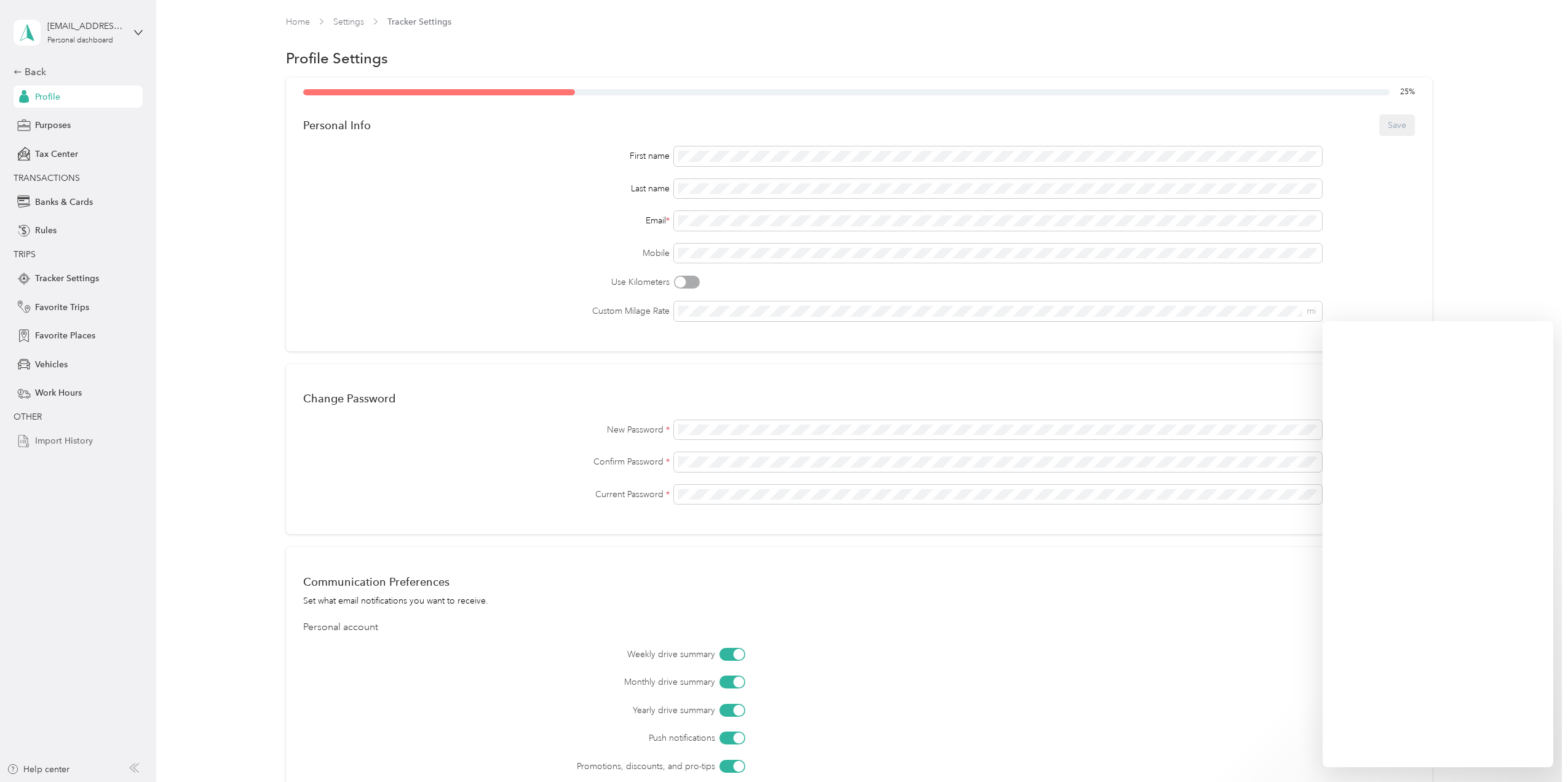
click at [66, 441] on span "Import History" at bounding box center [64, 440] width 58 height 13
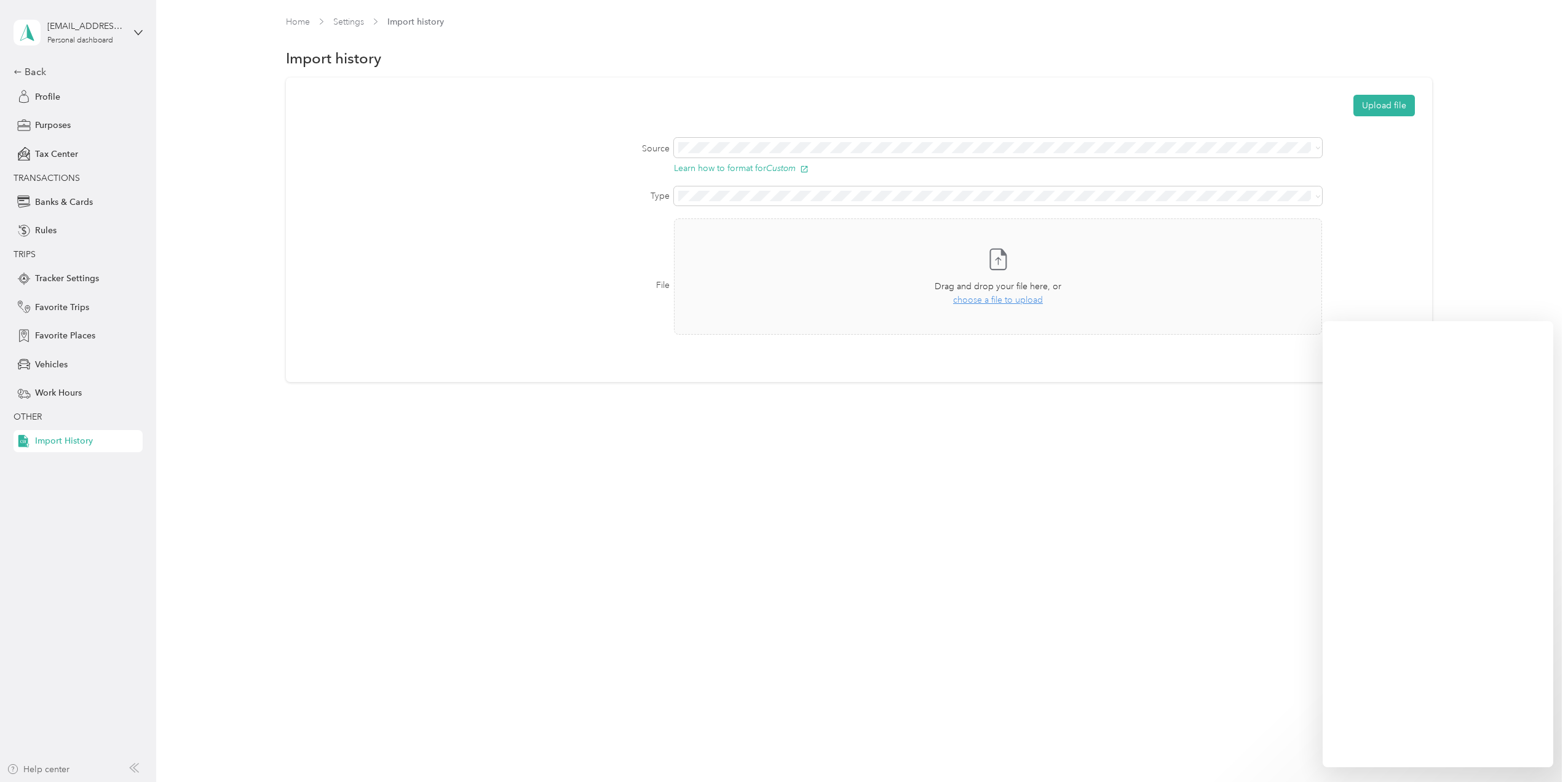
click at [48, 768] on div "Help center" at bounding box center [38, 769] width 62 height 13
